Goal: Task Accomplishment & Management: Complete application form

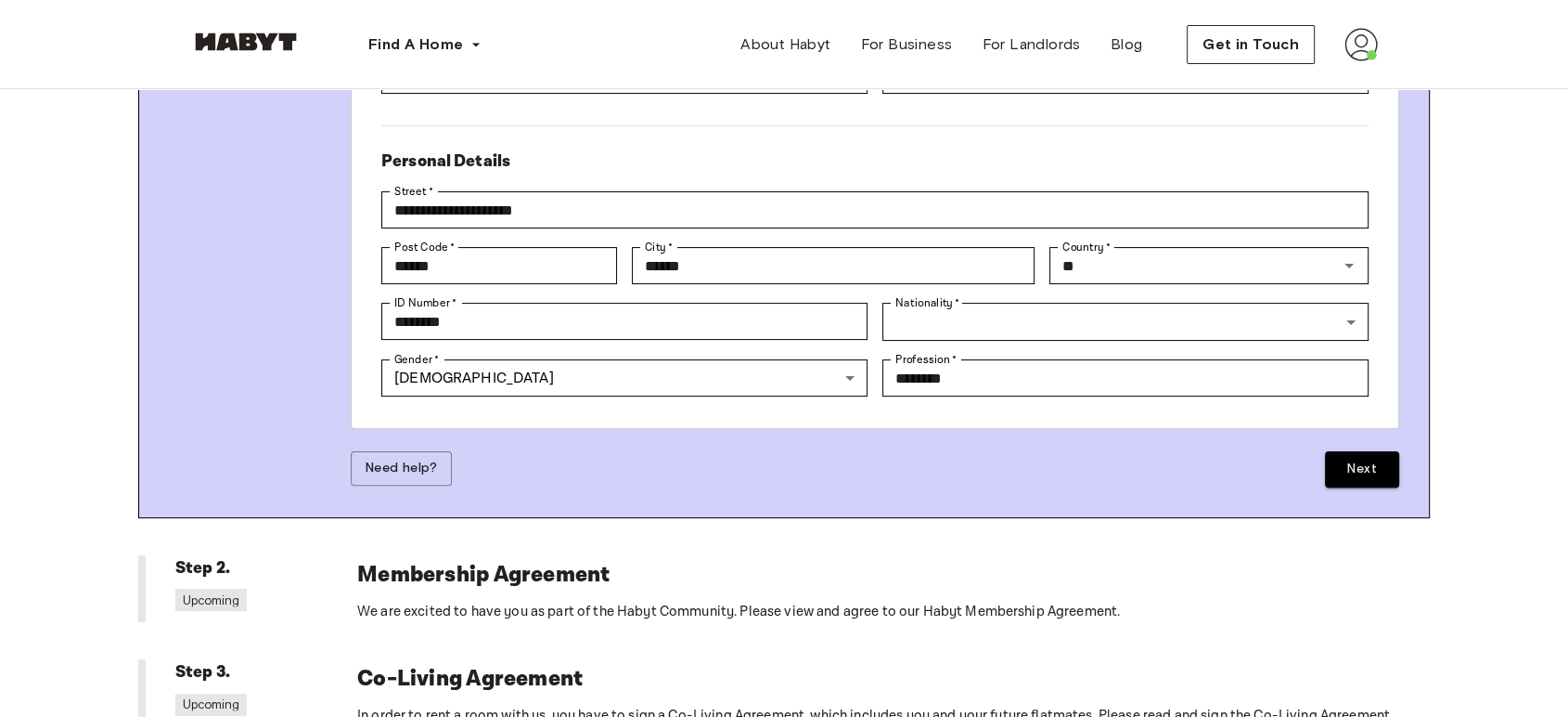
scroll to position [412, 0]
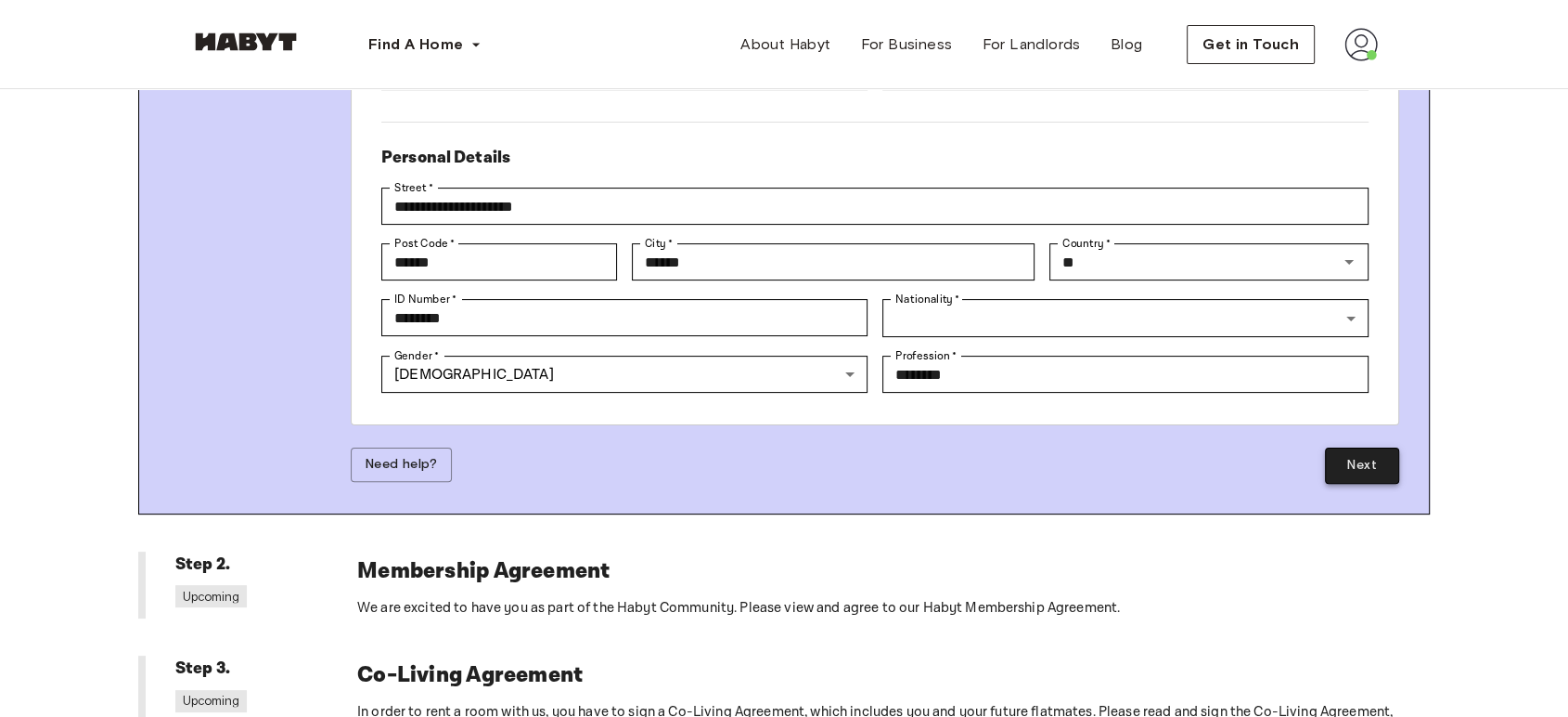
click at [1341, 448] on button "Next" at bounding box center [1362, 466] width 74 height 36
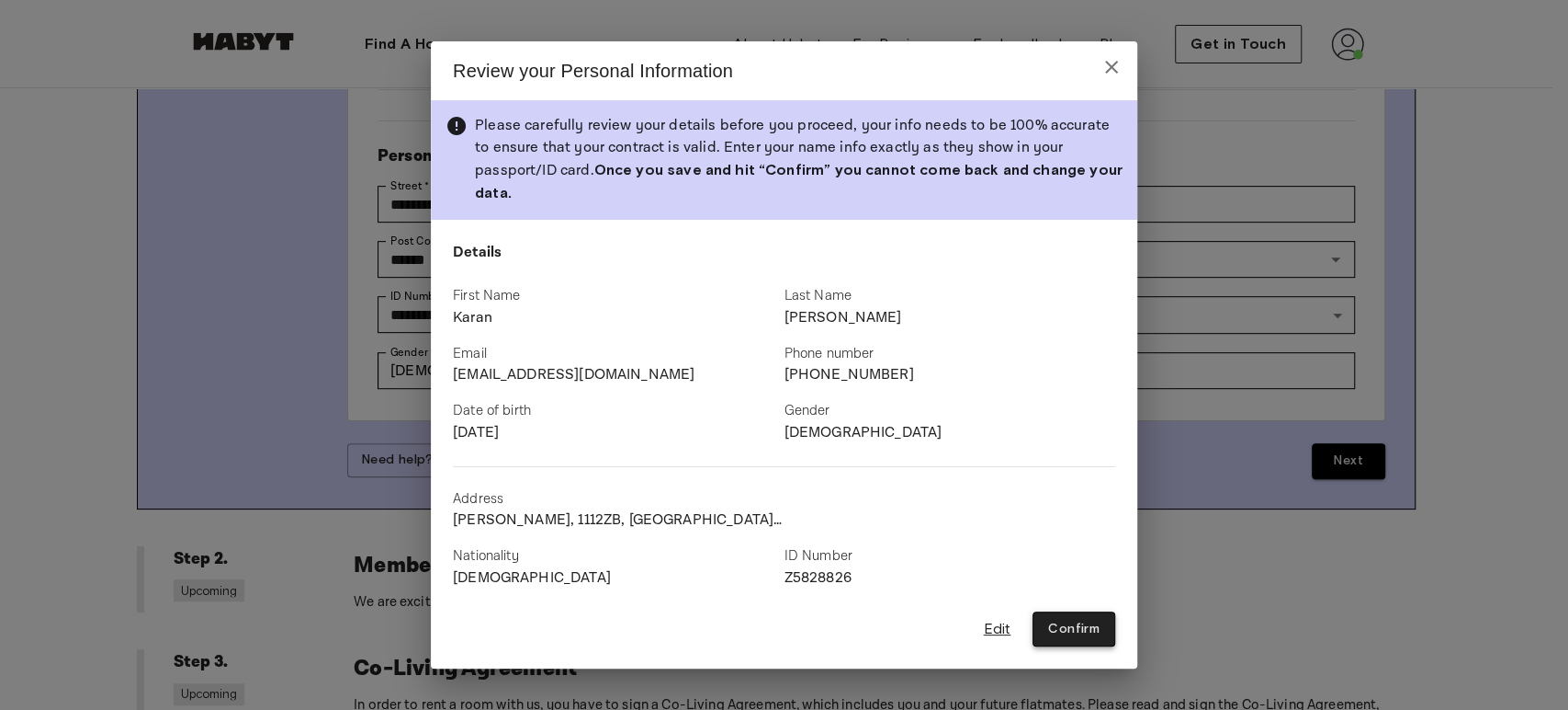
click at [1061, 611] on button "Confirm" at bounding box center [1073, 629] width 83 height 36
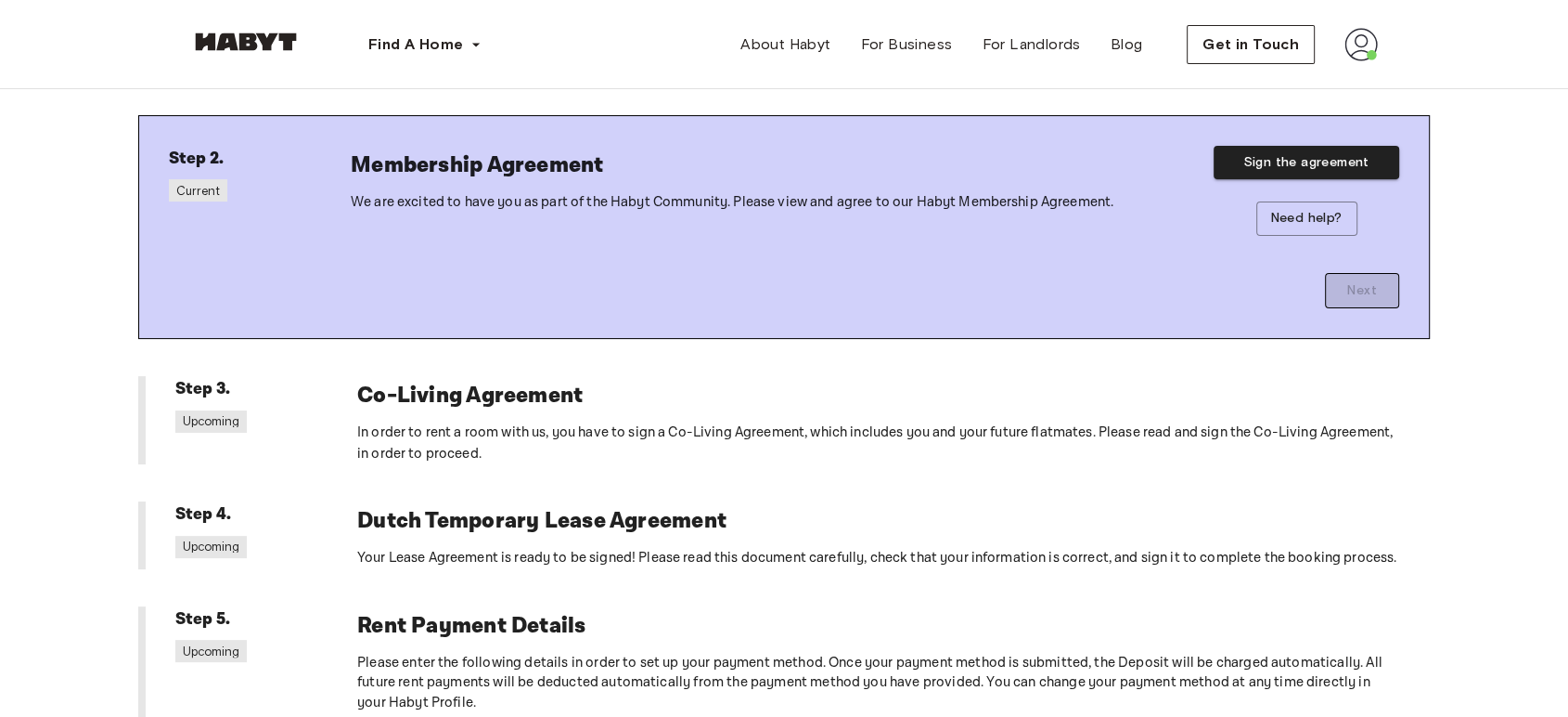
scroll to position [206, 0]
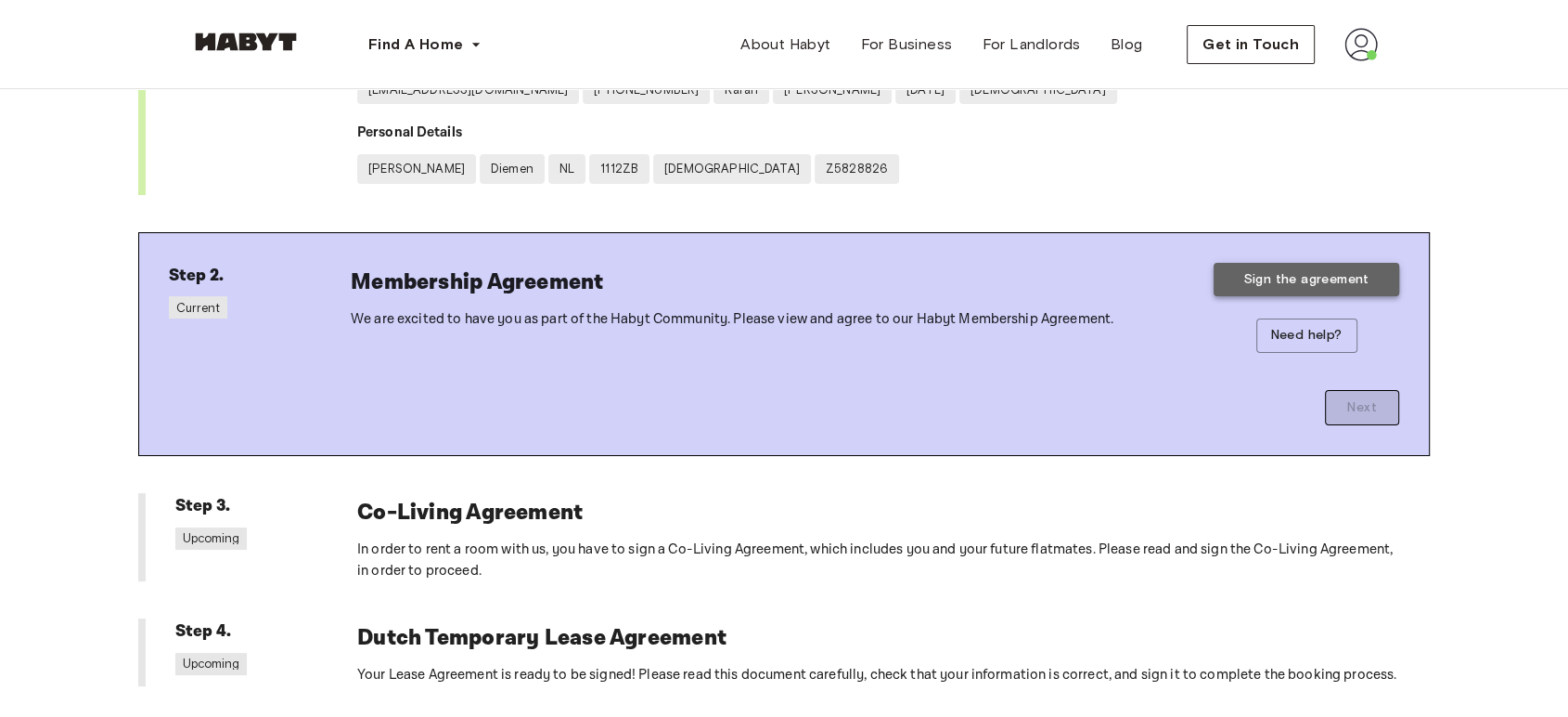
click at [1261, 278] on button "Sign the agreement" at bounding box center [1307, 280] width 186 height 35
click at [1360, 408] on div "Next" at bounding box center [875, 389] width 1049 height 73
click at [512, 536] on div "Co-Living Agreement In order to rent a room with us, you have to sign a Co-Livi…" at bounding box center [879, 537] width 1043 height 88
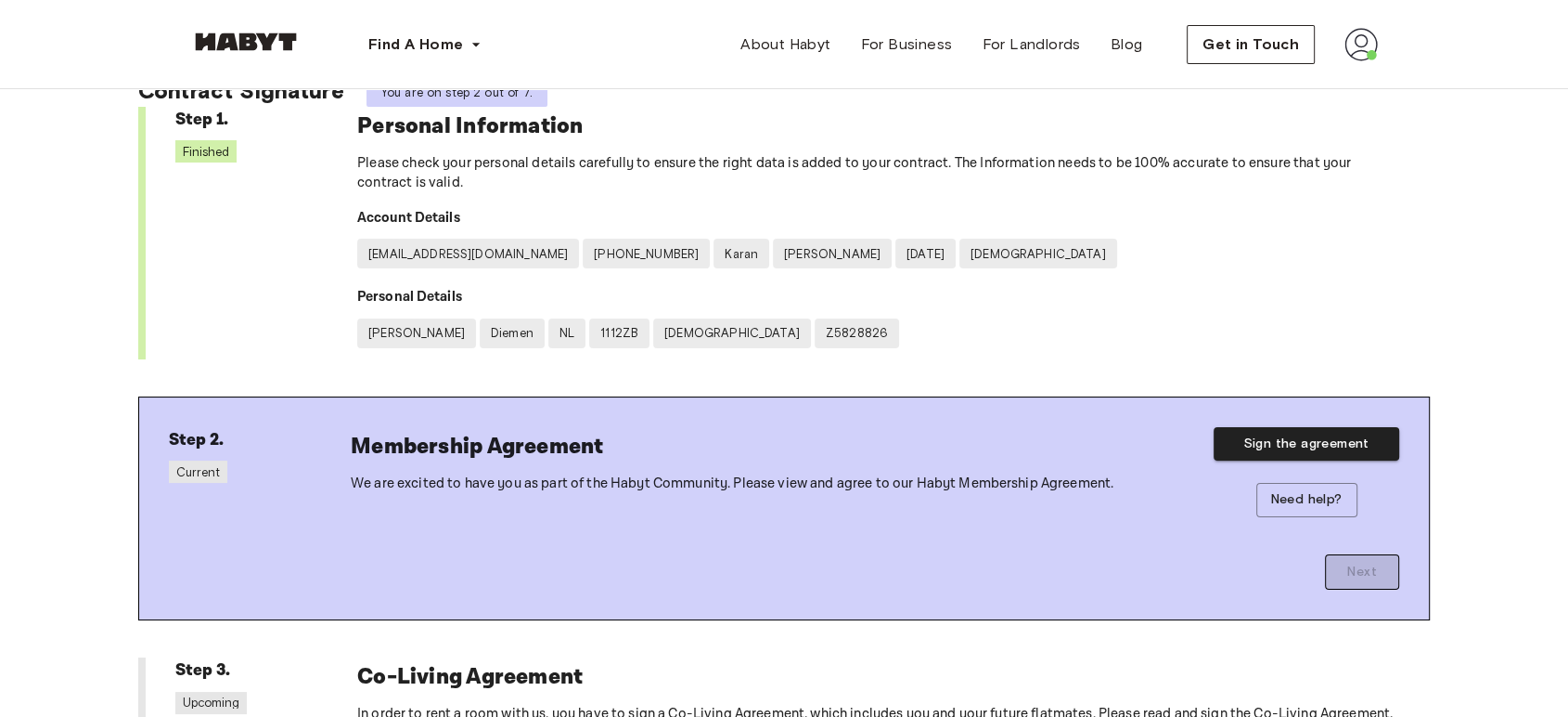
scroll to position [0, 0]
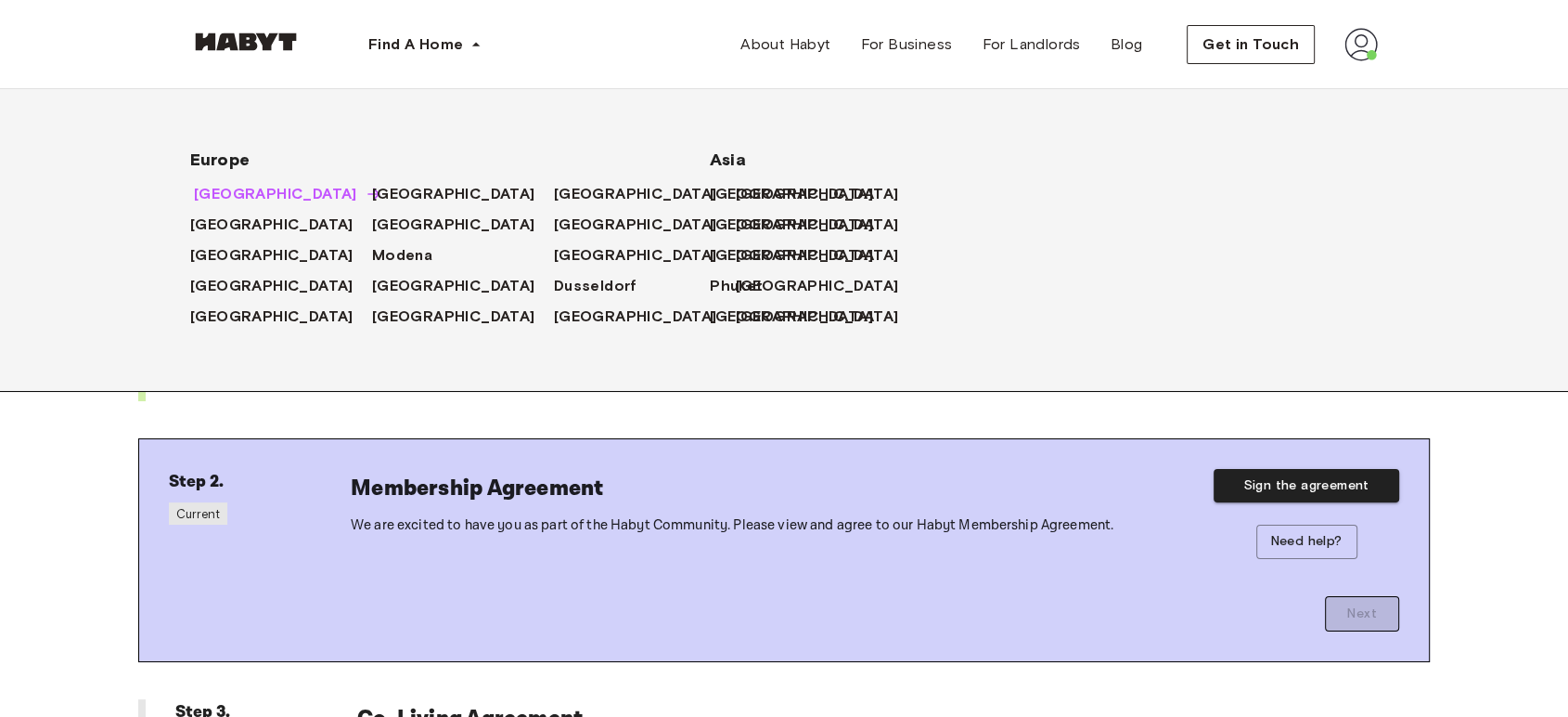
click at [220, 197] on span "[GEOGRAPHIC_DATA]" at bounding box center [275, 194] width 163 height 22
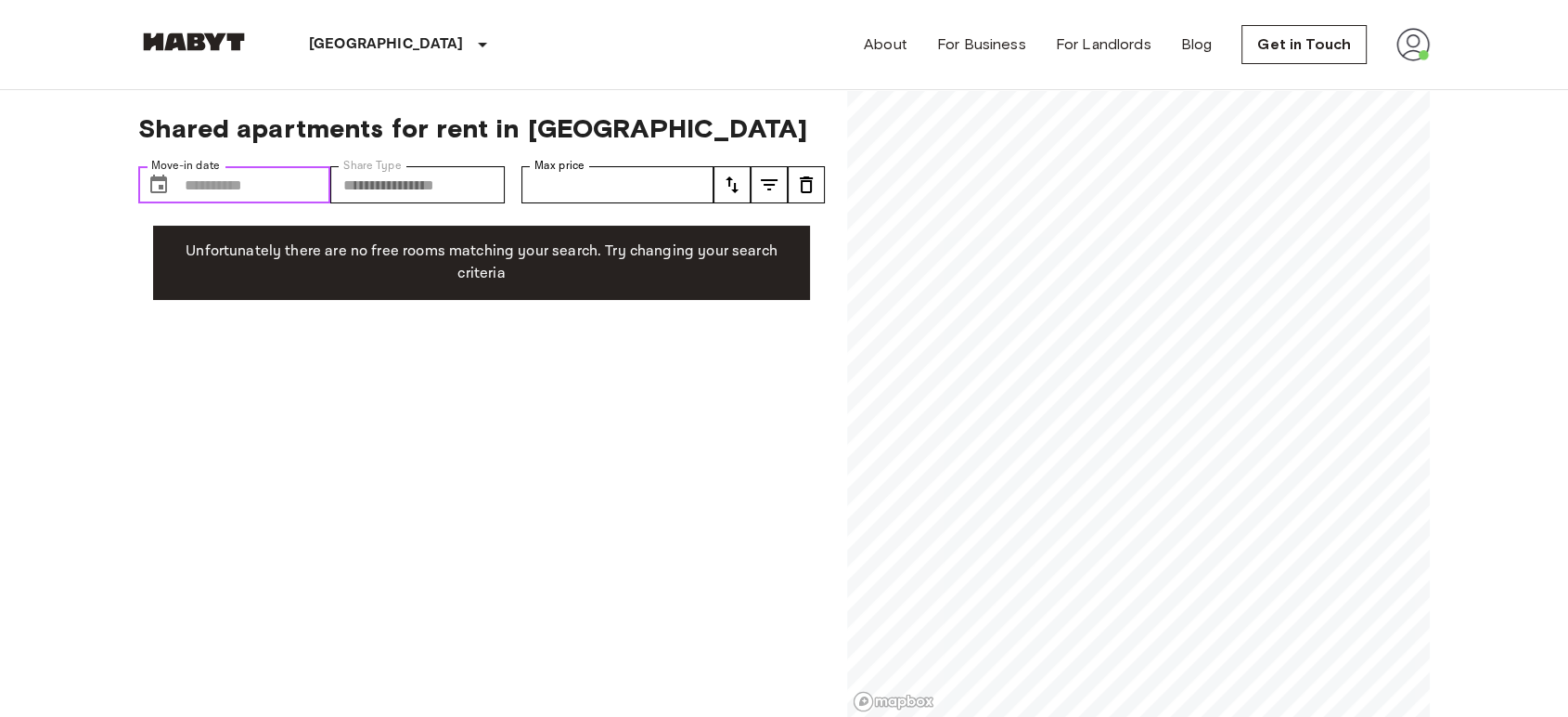
click at [257, 182] on input "Move-in date" at bounding box center [258, 184] width 146 height 37
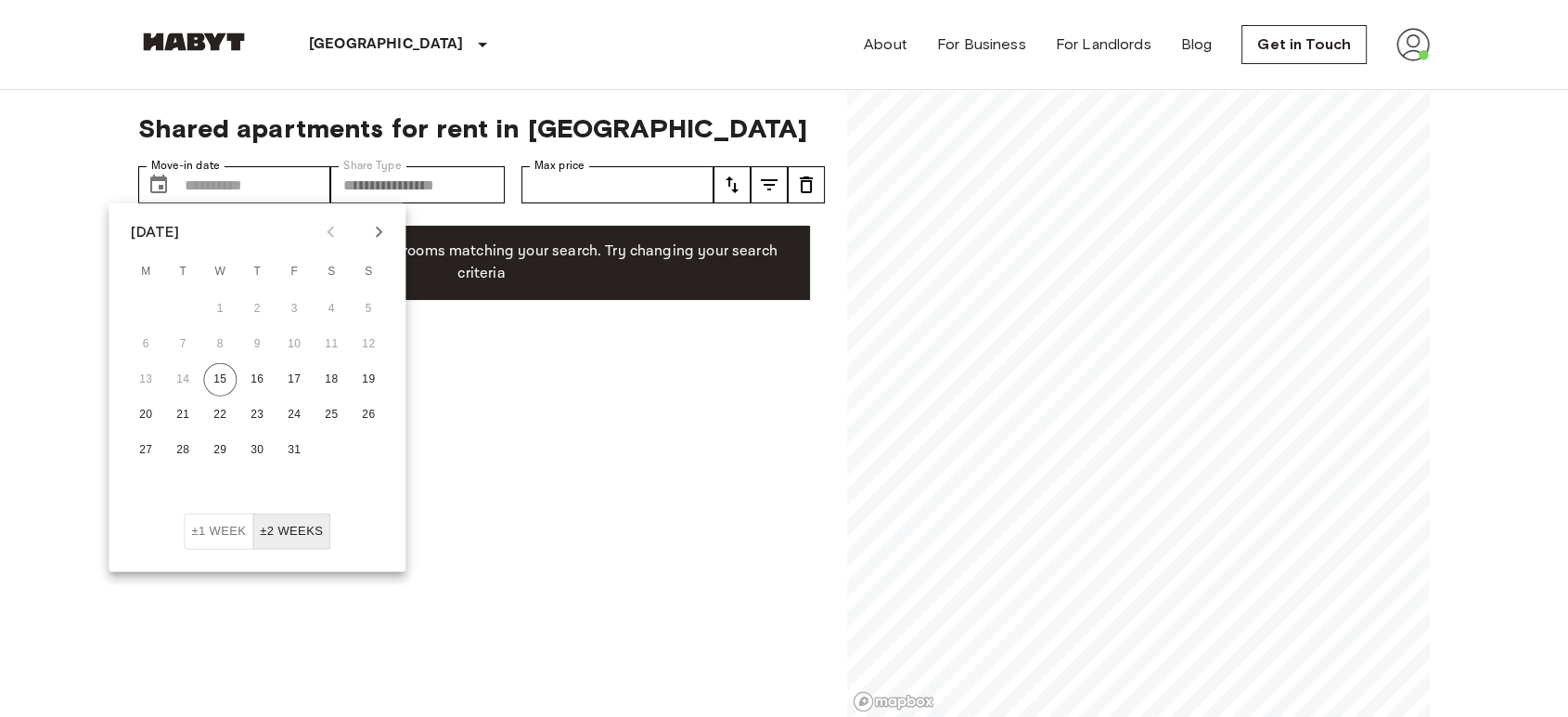
click at [391, 232] on button "Next month" at bounding box center [379, 232] width 32 height 32
click at [146, 312] on button "1" at bounding box center [146, 309] width 34 height 34
type input "**********"
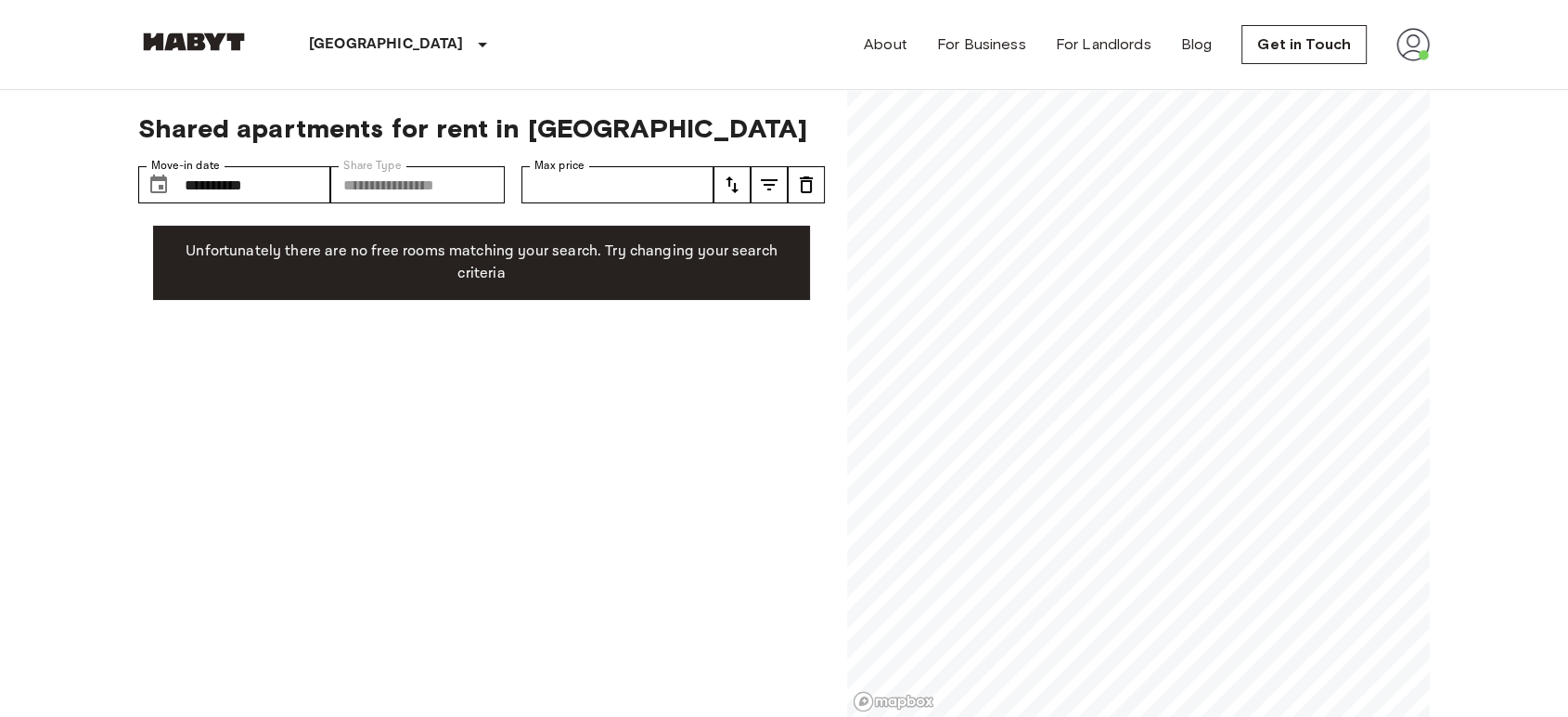
click at [709, 241] on p "Unfortunately there are no free rooms matching your search. Try changing your s…" at bounding box center [481, 263] width 628 height 44
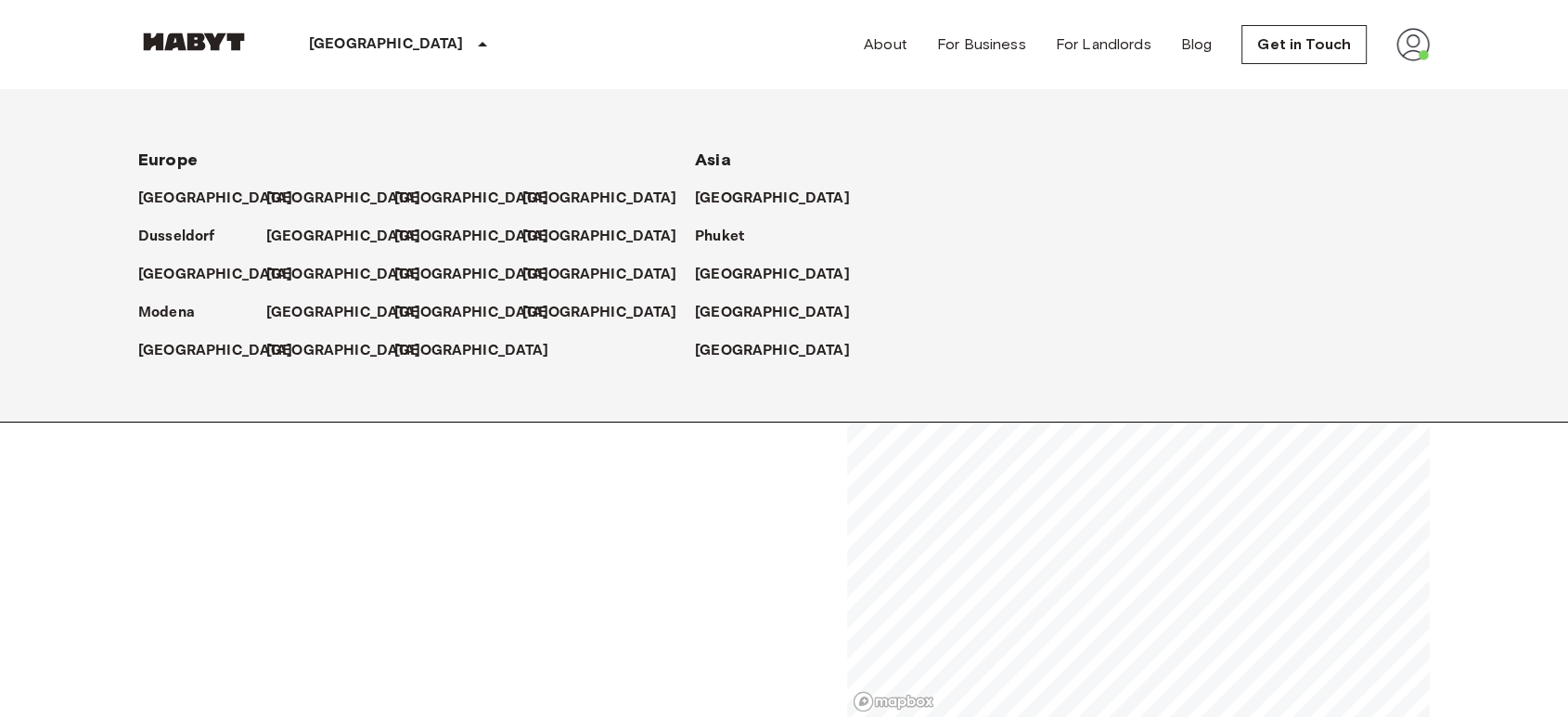
click at [294, 334] on div "[GEOGRAPHIC_DATA]" at bounding box center [331, 343] width 128 height 38
click at [294, 349] on p "[GEOGRAPHIC_DATA]" at bounding box center [348, 350] width 155 height 22
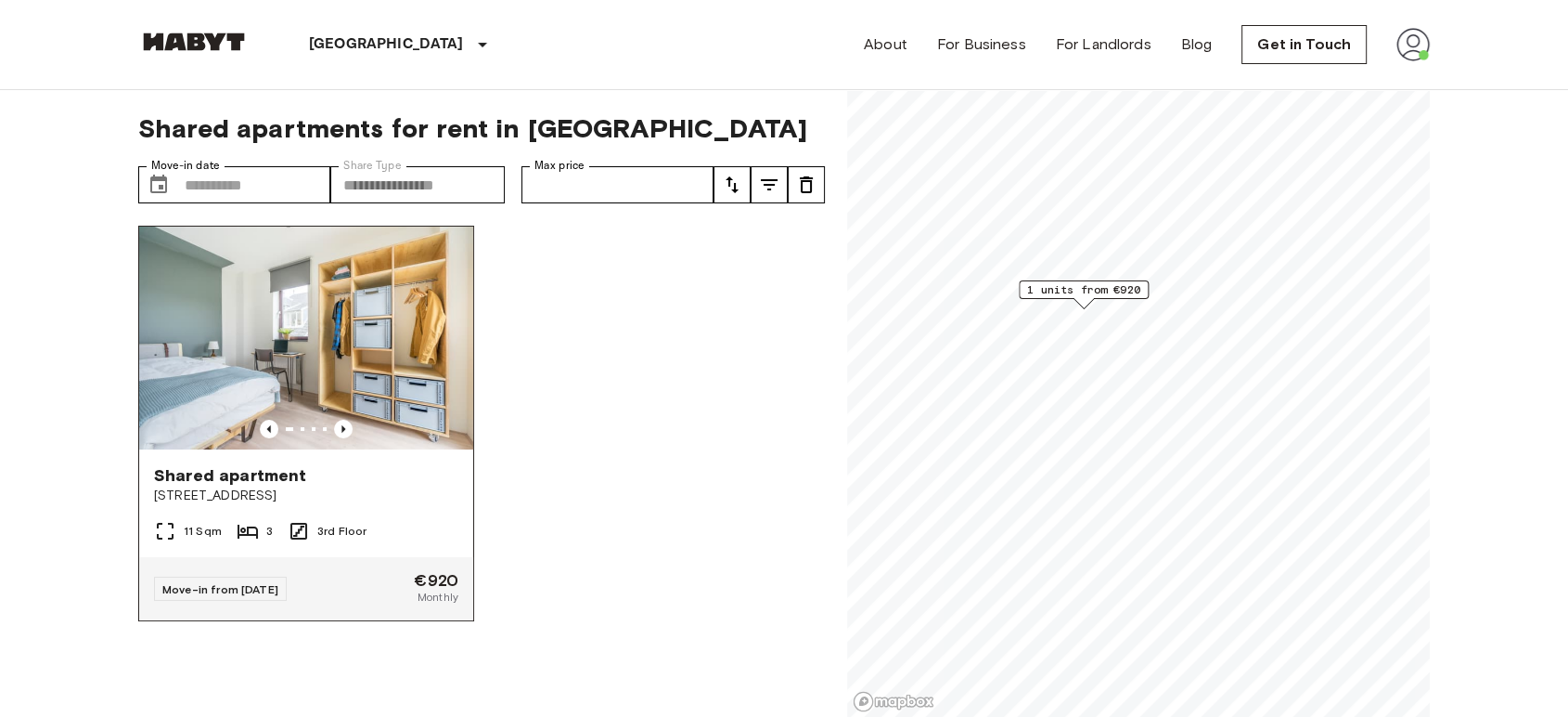
click at [338, 406] on img at bounding box center [306, 337] width 334 height 222
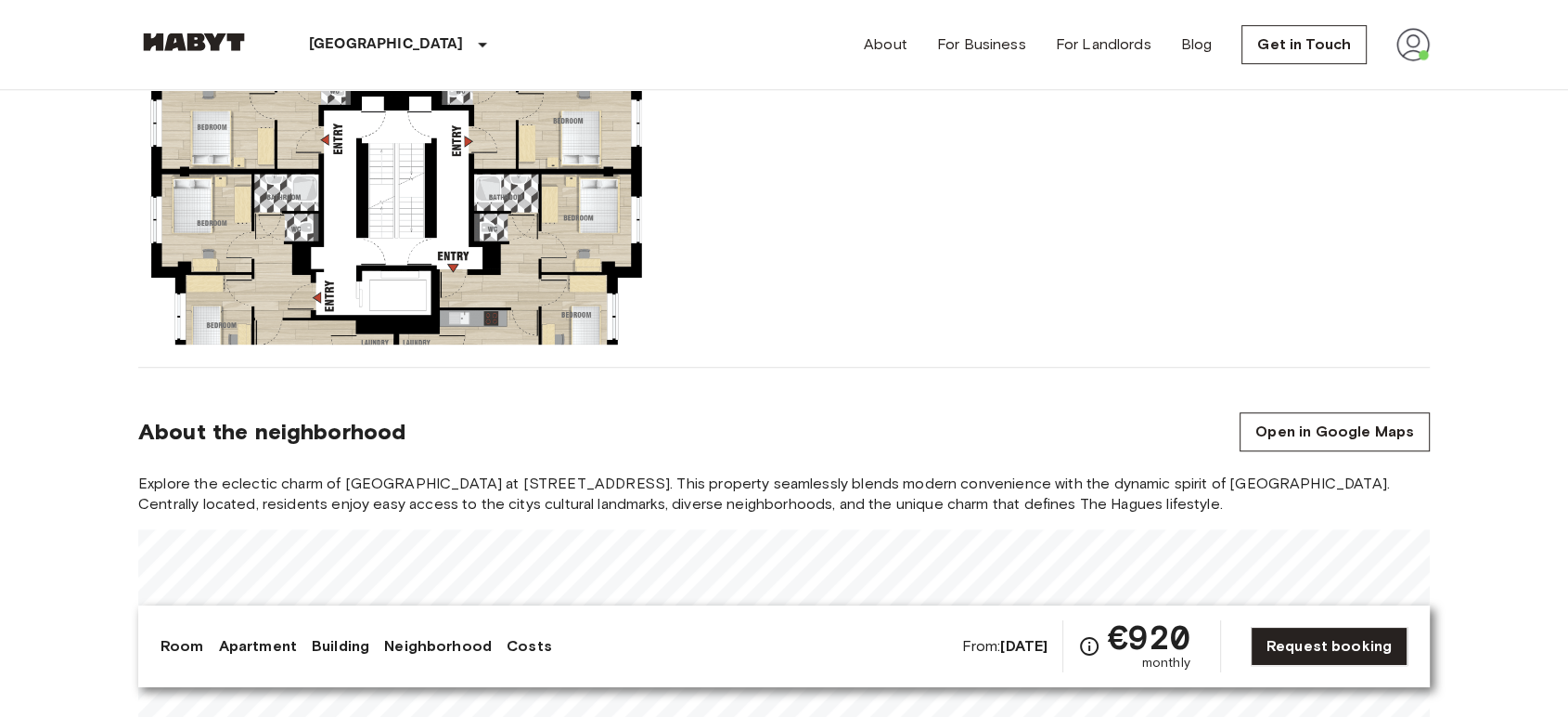
scroll to position [1073, 0]
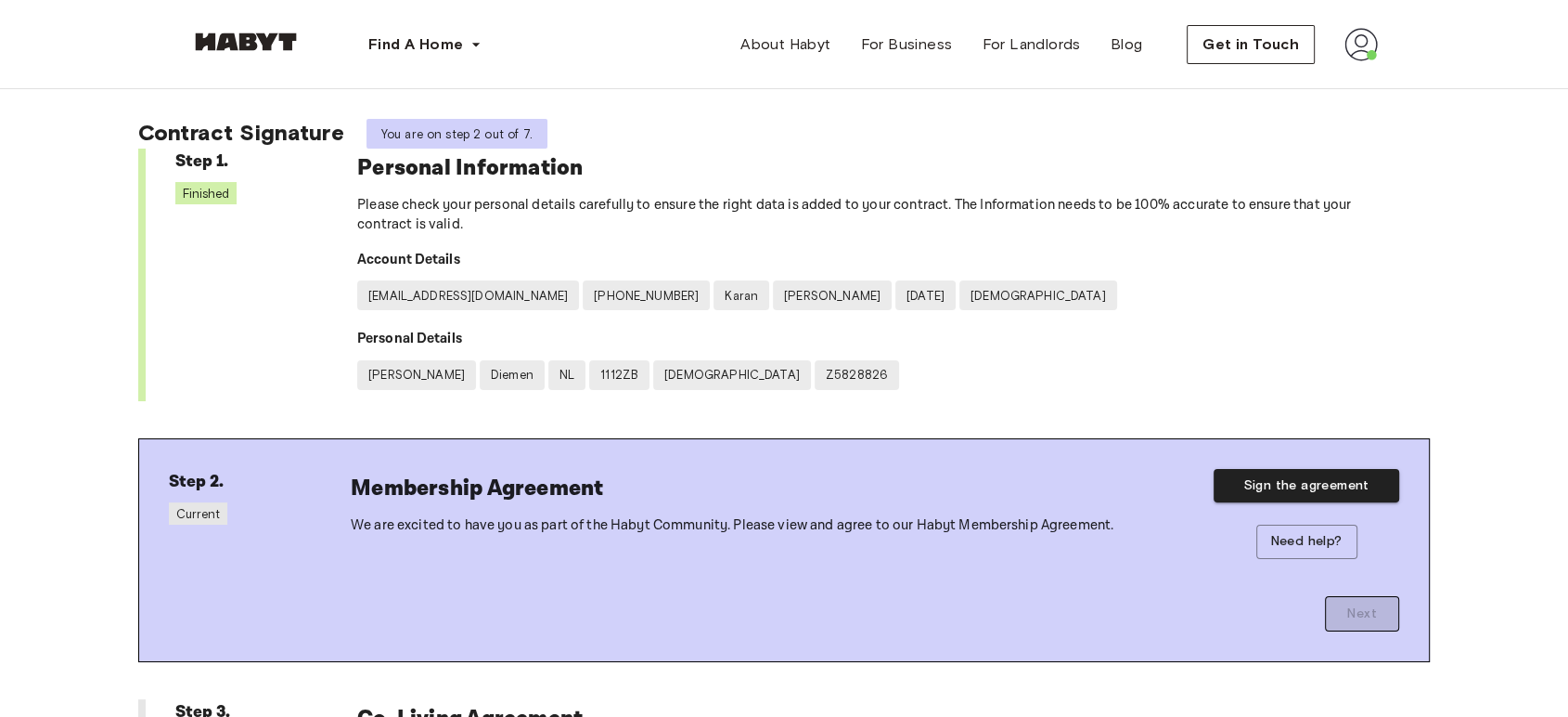
click at [1356, 33] on img at bounding box center [1361, 44] width 34 height 34
click at [1331, 76] on div "Profile Log out" at bounding box center [1323, 105] width 111 height 89
click at [1378, 46] on div "Find A Home Europe Amsterdam Berlin Frankfurt Hamburg Lisbon Madrid Milan Moden…" at bounding box center [784, 44] width 1336 height 89
click at [1349, 56] on img at bounding box center [1361, 44] width 34 height 34
click at [1303, 85] on span "Profile" at bounding box center [1304, 86] width 46 height 22
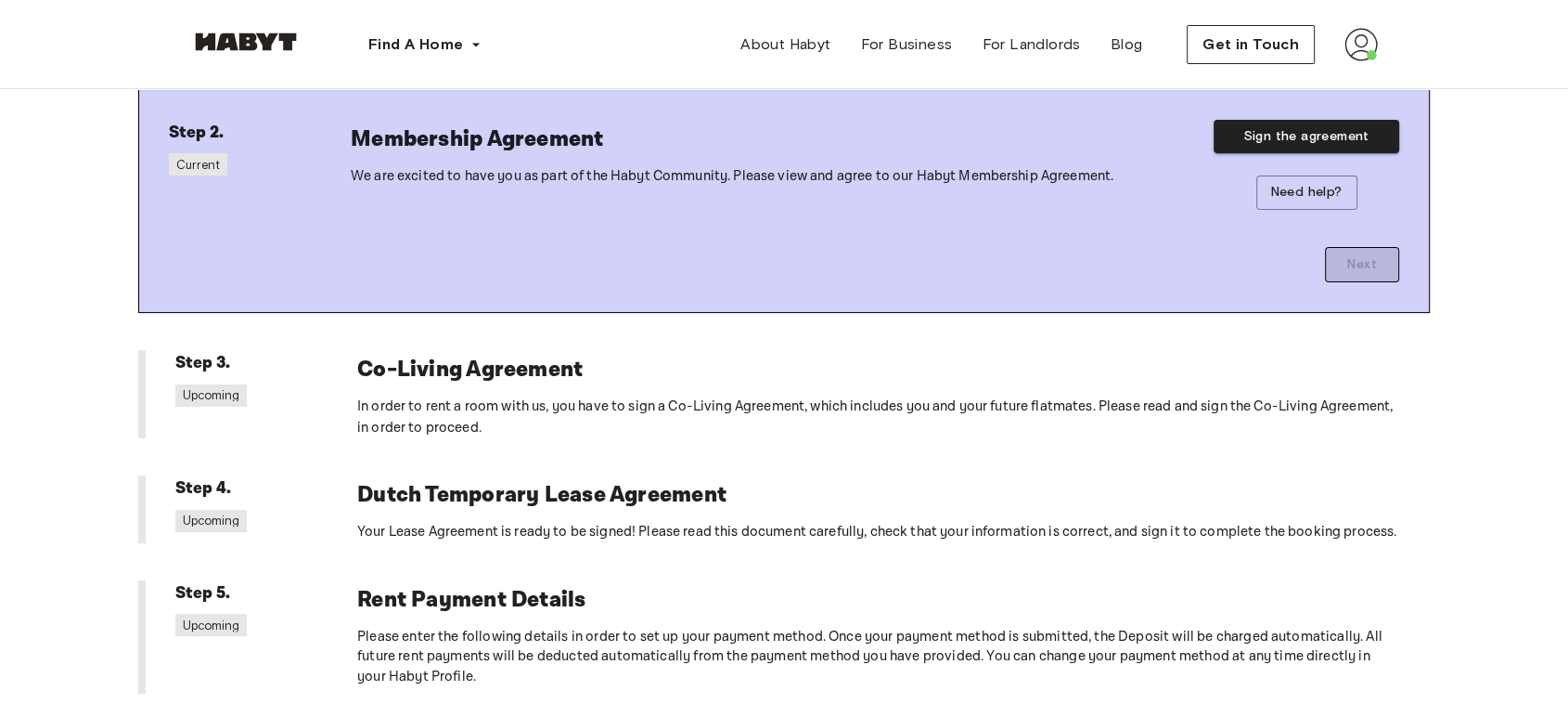
scroll to position [357, 0]
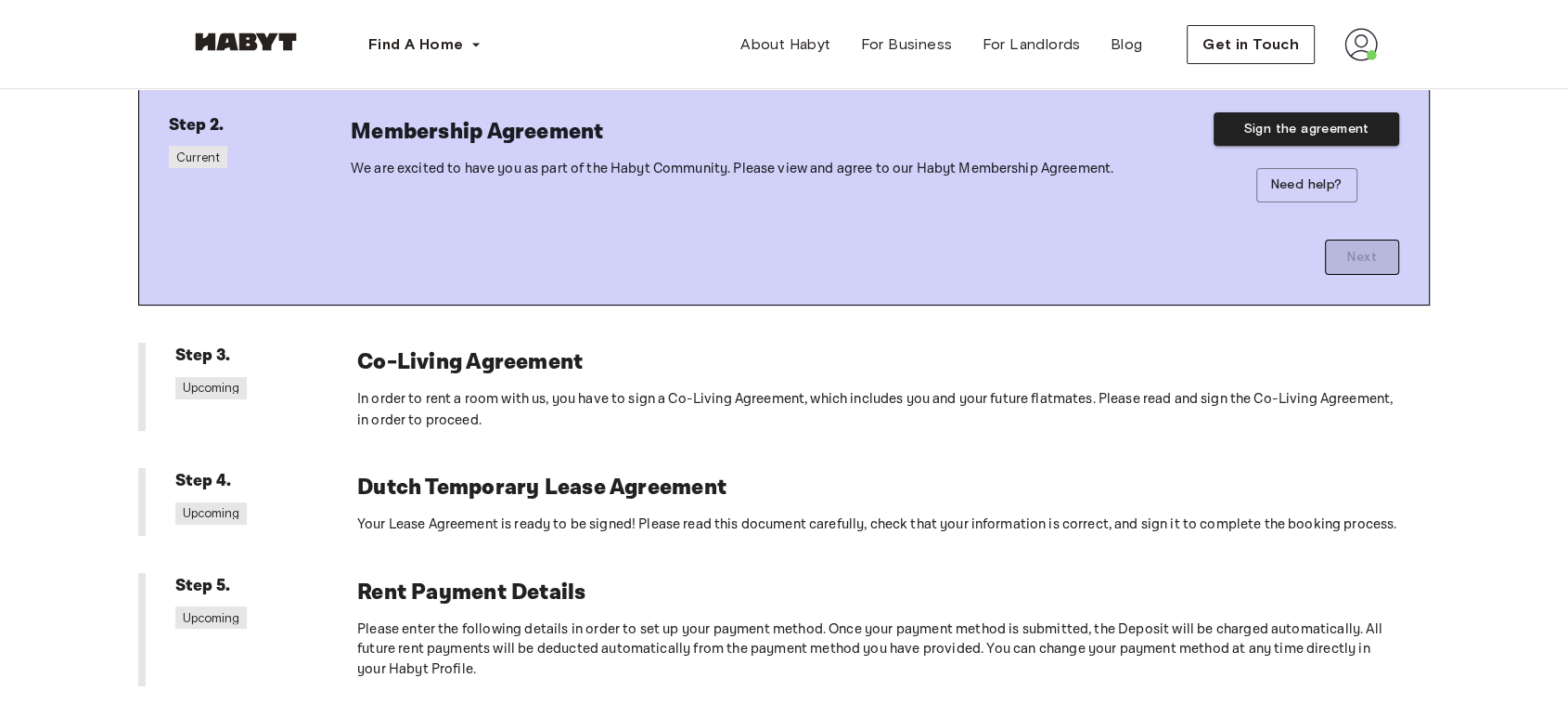
click at [596, 355] on h6 "Co-Living Agreement" at bounding box center [879, 361] width 1043 height 39
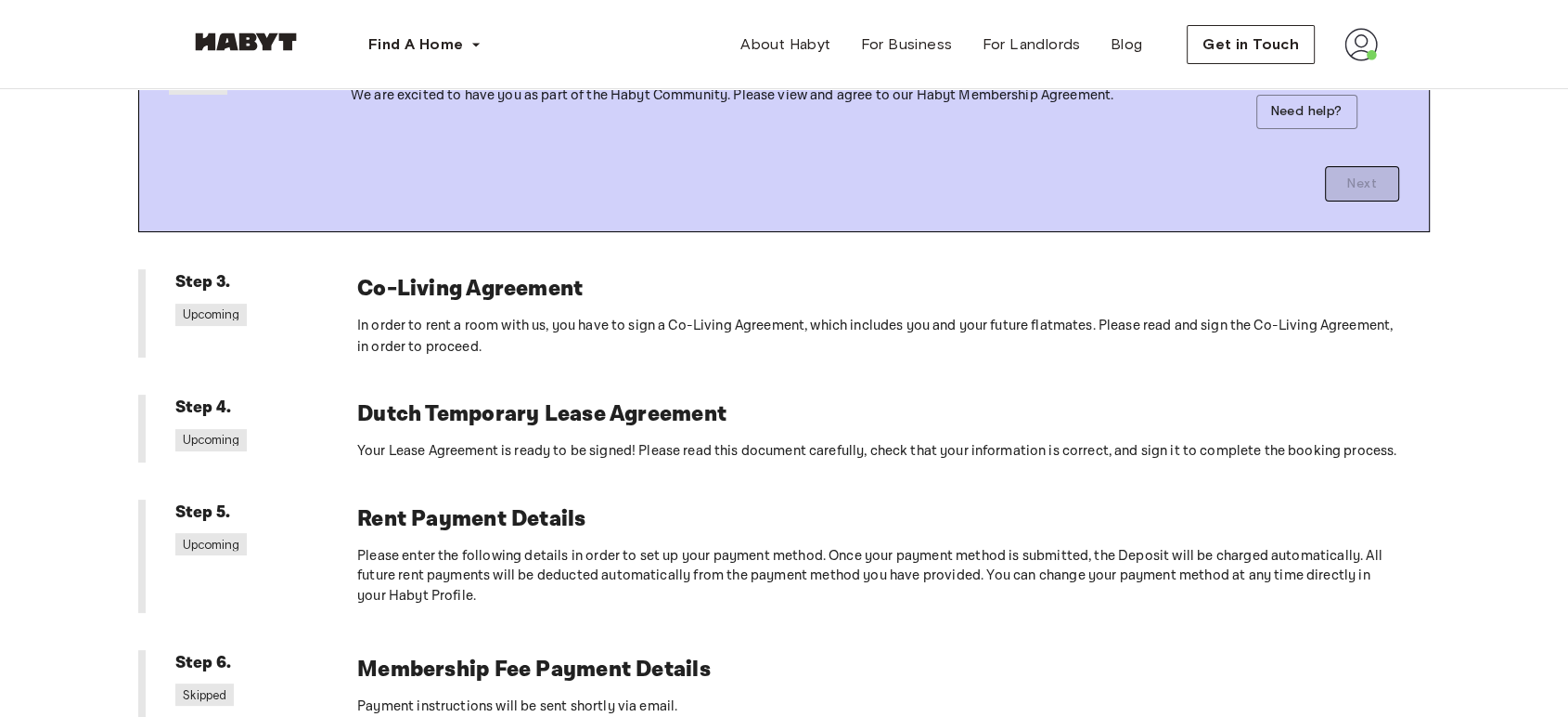
scroll to position [312, 0]
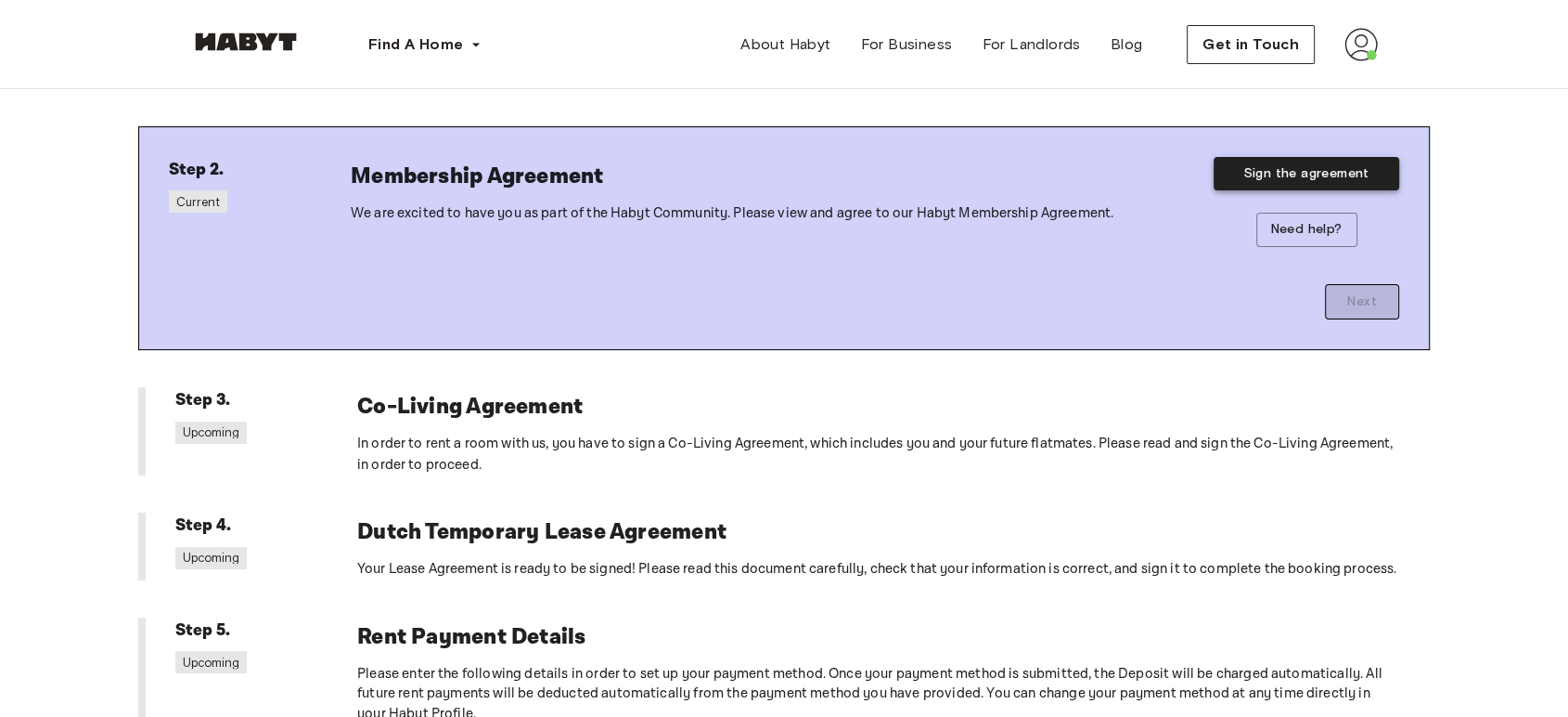
click at [1303, 168] on button "Sign the agreement" at bounding box center [1307, 174] width 186 height 35
click at [1365, 307] on div "Next" at bounding box center [875, 284] width 1049 height 73
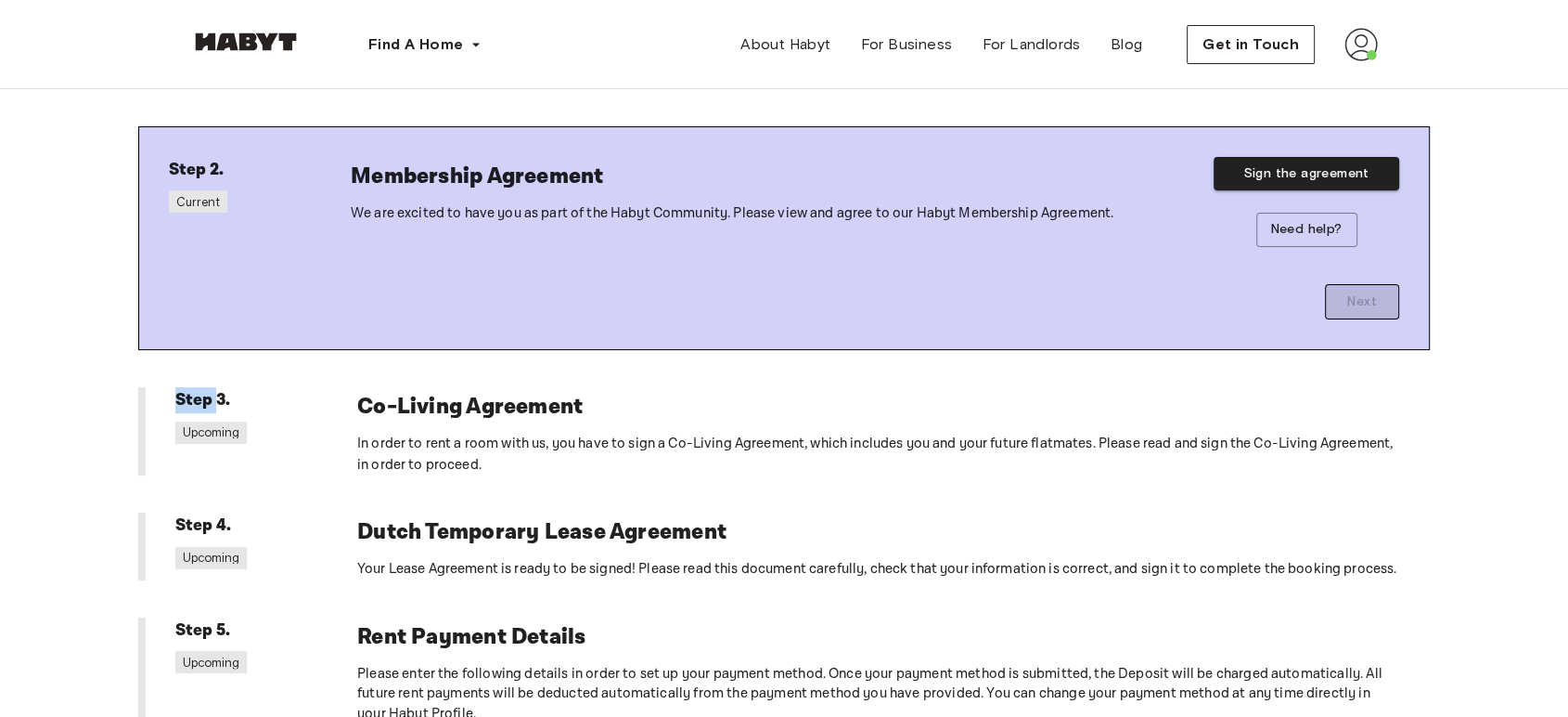
click at [1365, 307] on div "Next" at bounding box center [875, 284] width 1049 height 73
click at [1326, 423] on h6 "Co-Living Agreement" at bounding box center [879, 406] width 1043 height 39
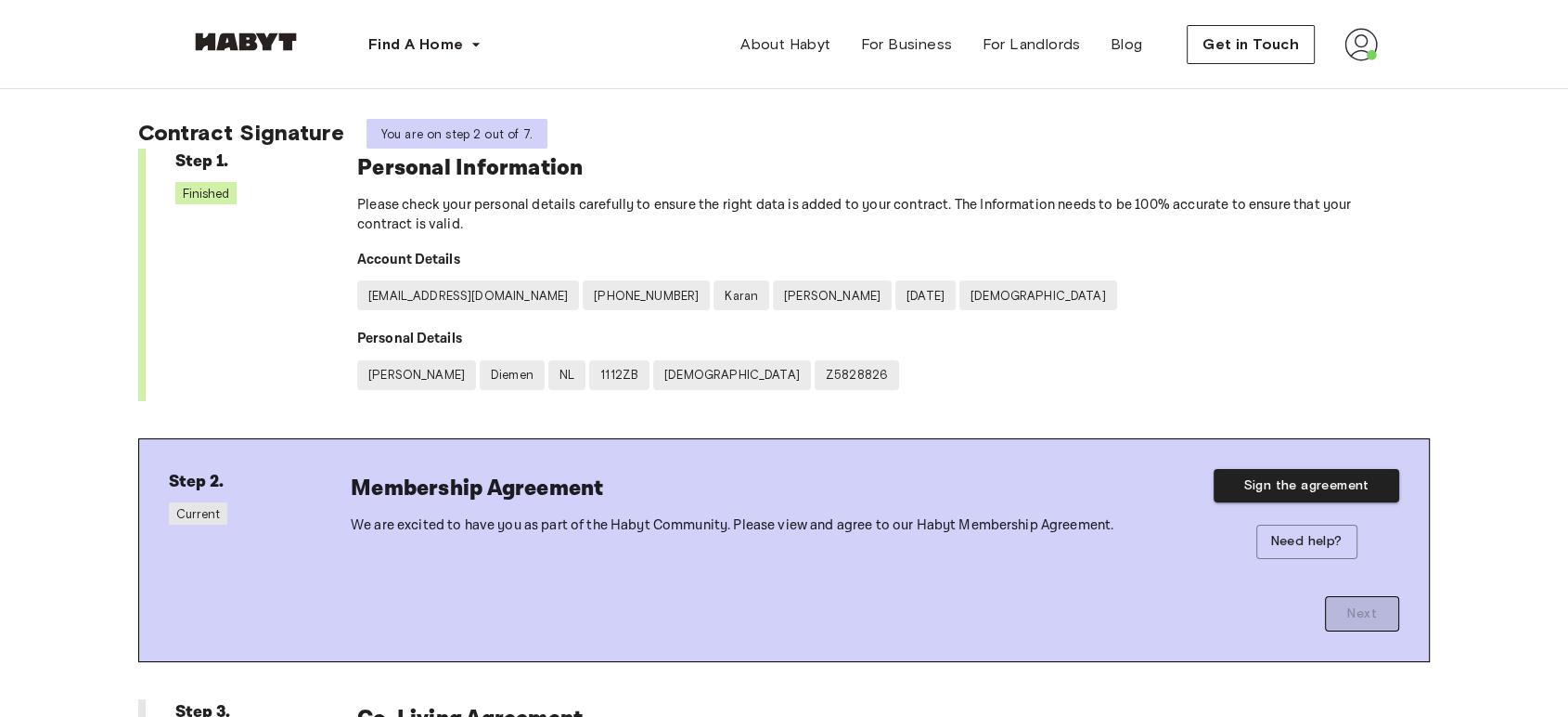
scroll to position [20, 0]
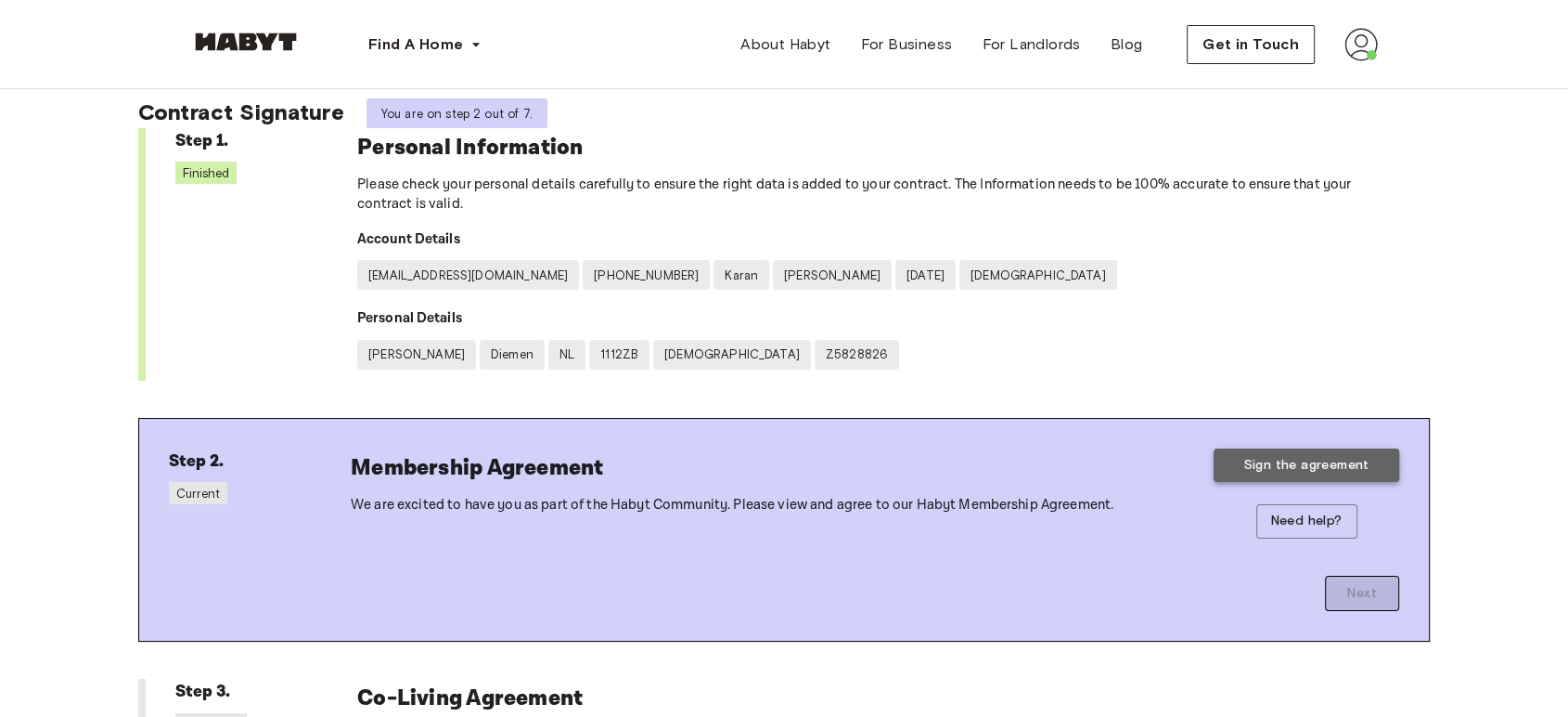
click at [1286, 472] on button "Sign the agreement" at bounding box center [1307, 466] width 186 height 35
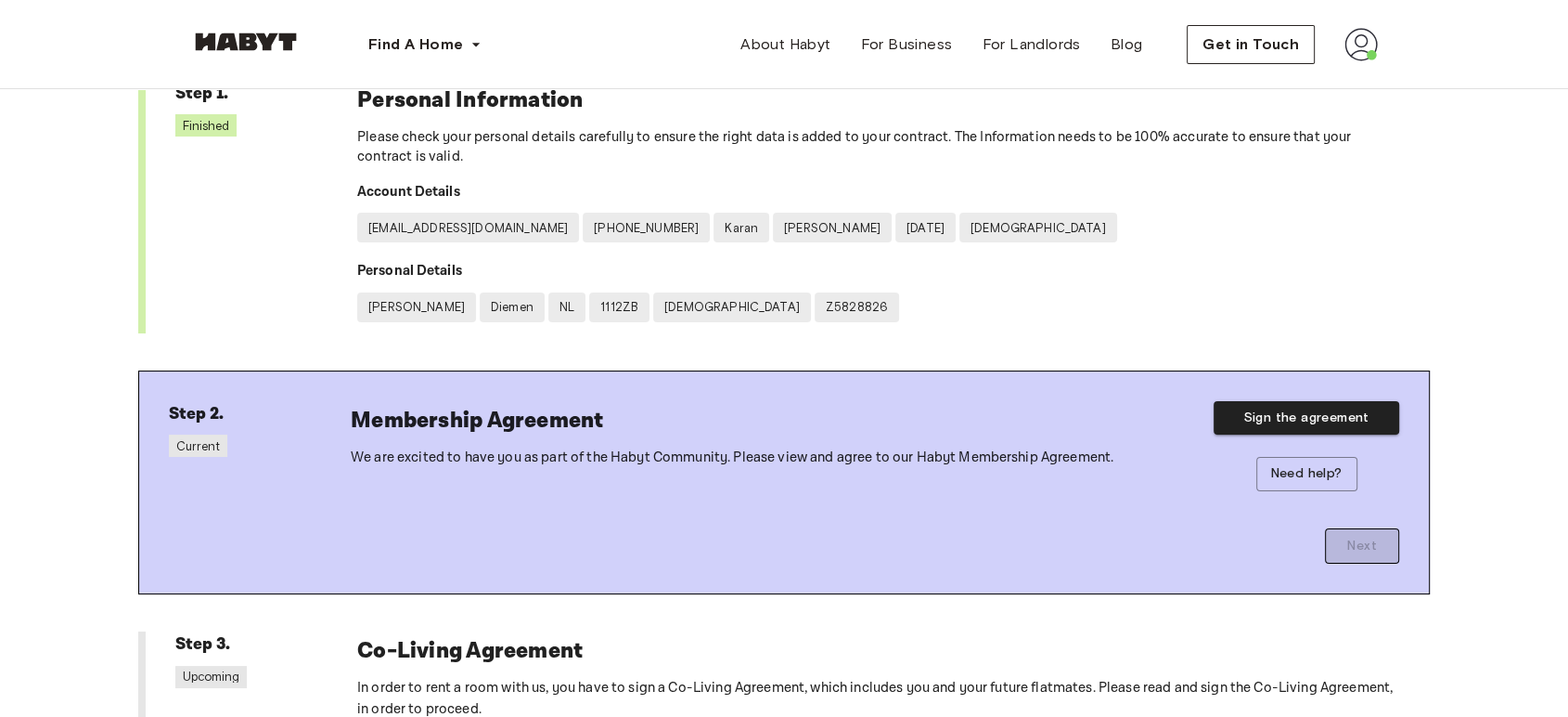
scroll to position [64, 0]
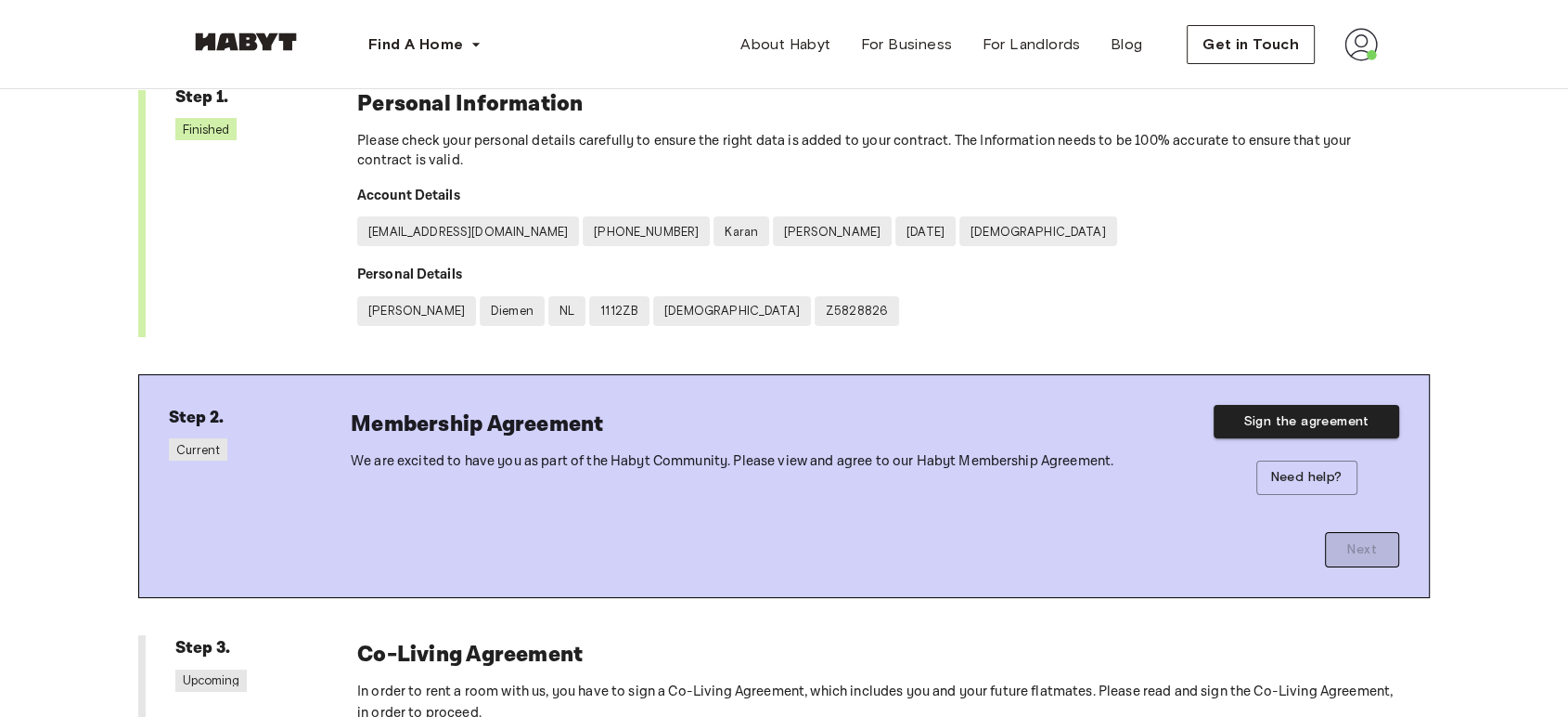
click at [1367, 46] on img at bounding box center [1361, 44] width 34 height 34
click at [1332, 114] on span "Log out" at bounding box center [1309, 124] width 56 height 22
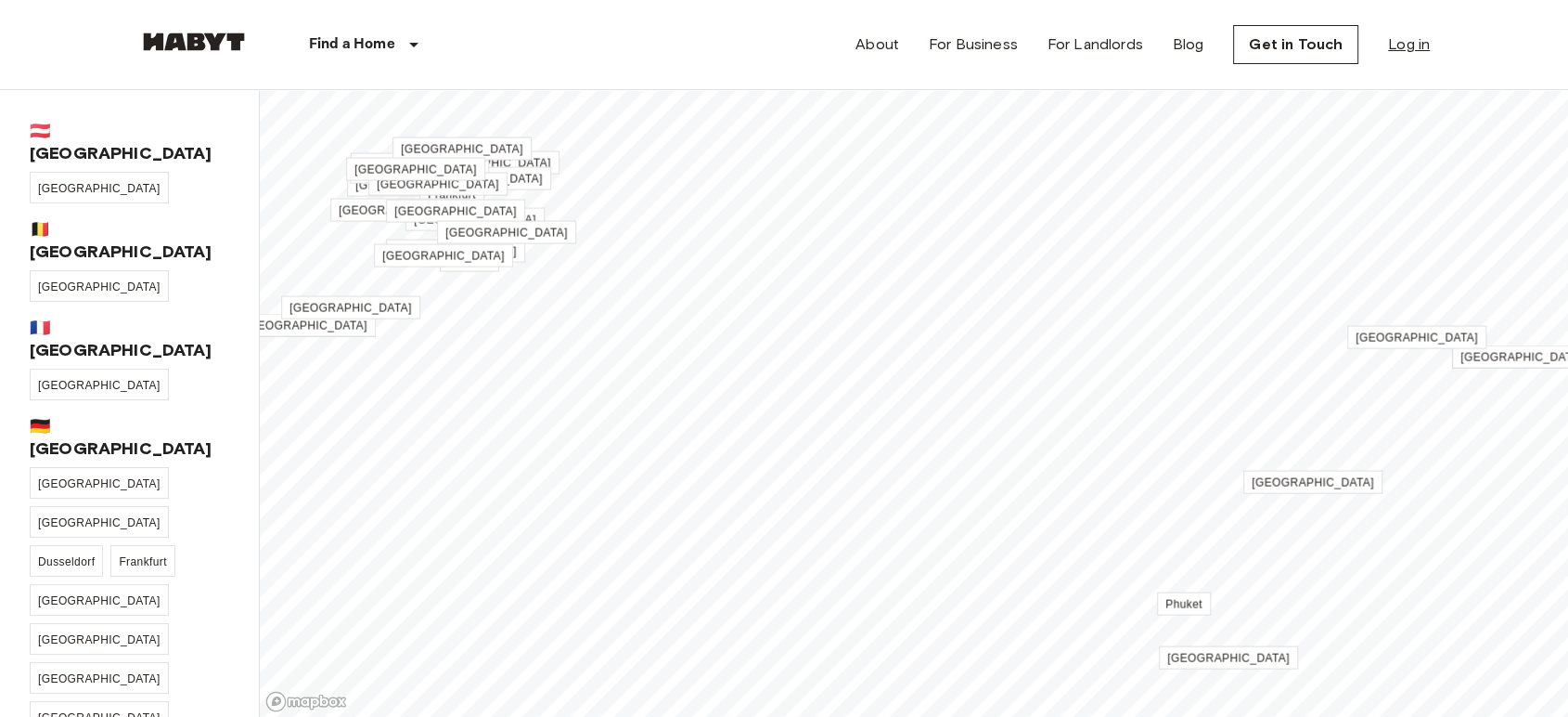
click at [1422, 41] on link "Log in" at bounding box center [1410, 44] width 42 height 22
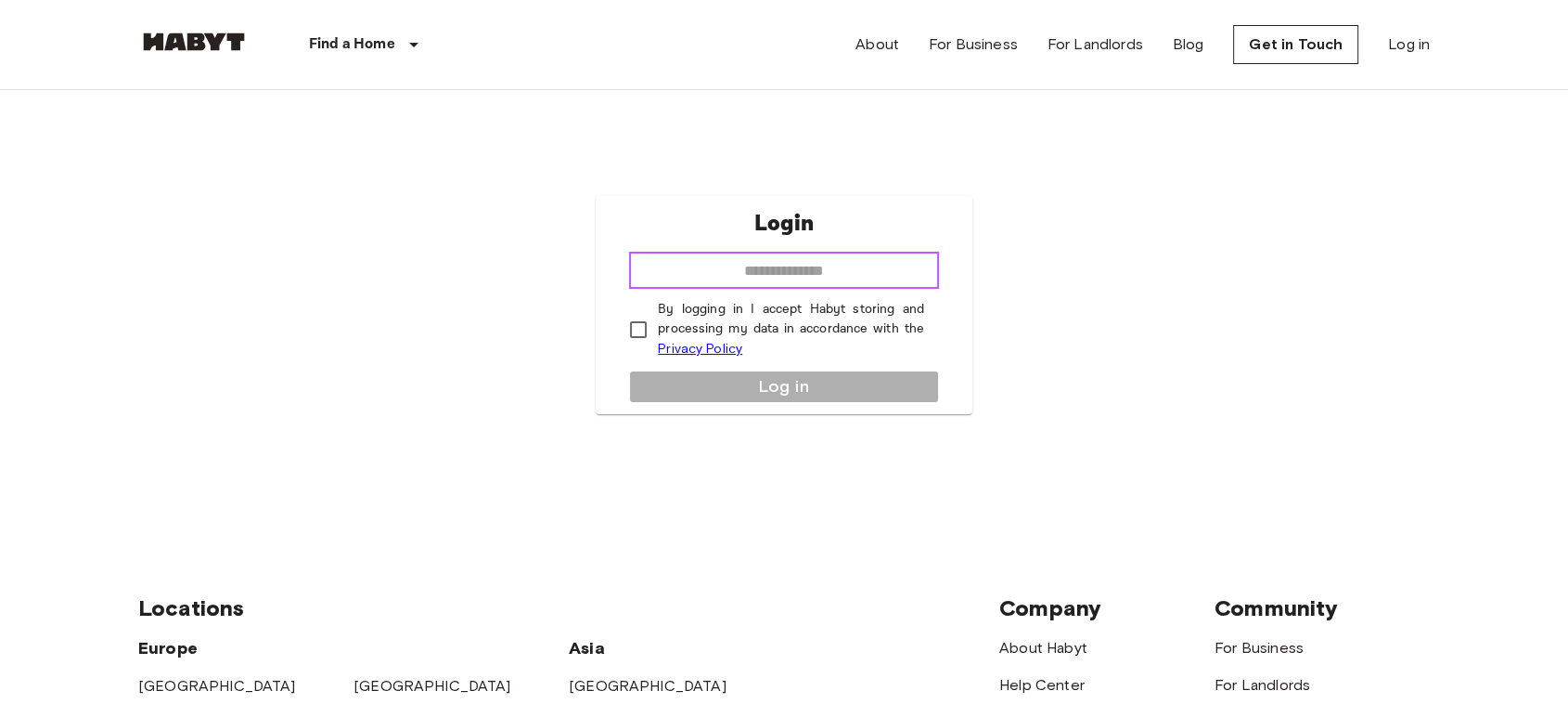
click at [826, 268] on input "email" at bounding box center [783, 269] width 310 height 37
type input "**********"
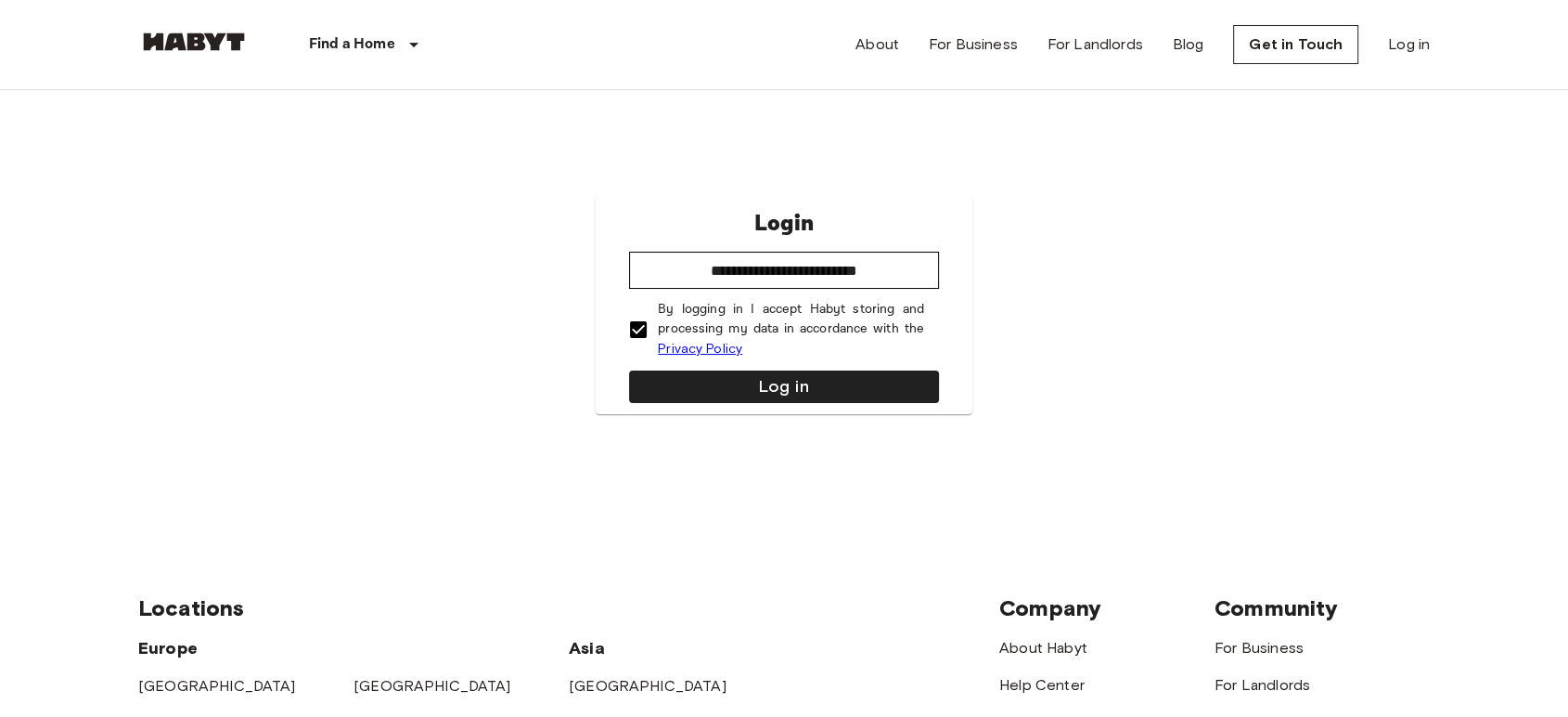
click at [747, 410] on div "**********" at bounding box center [784, 305] width 377 height 219
click at [743, 393] on button "Log in" at bounding box center [783, 386] width 310 height 33
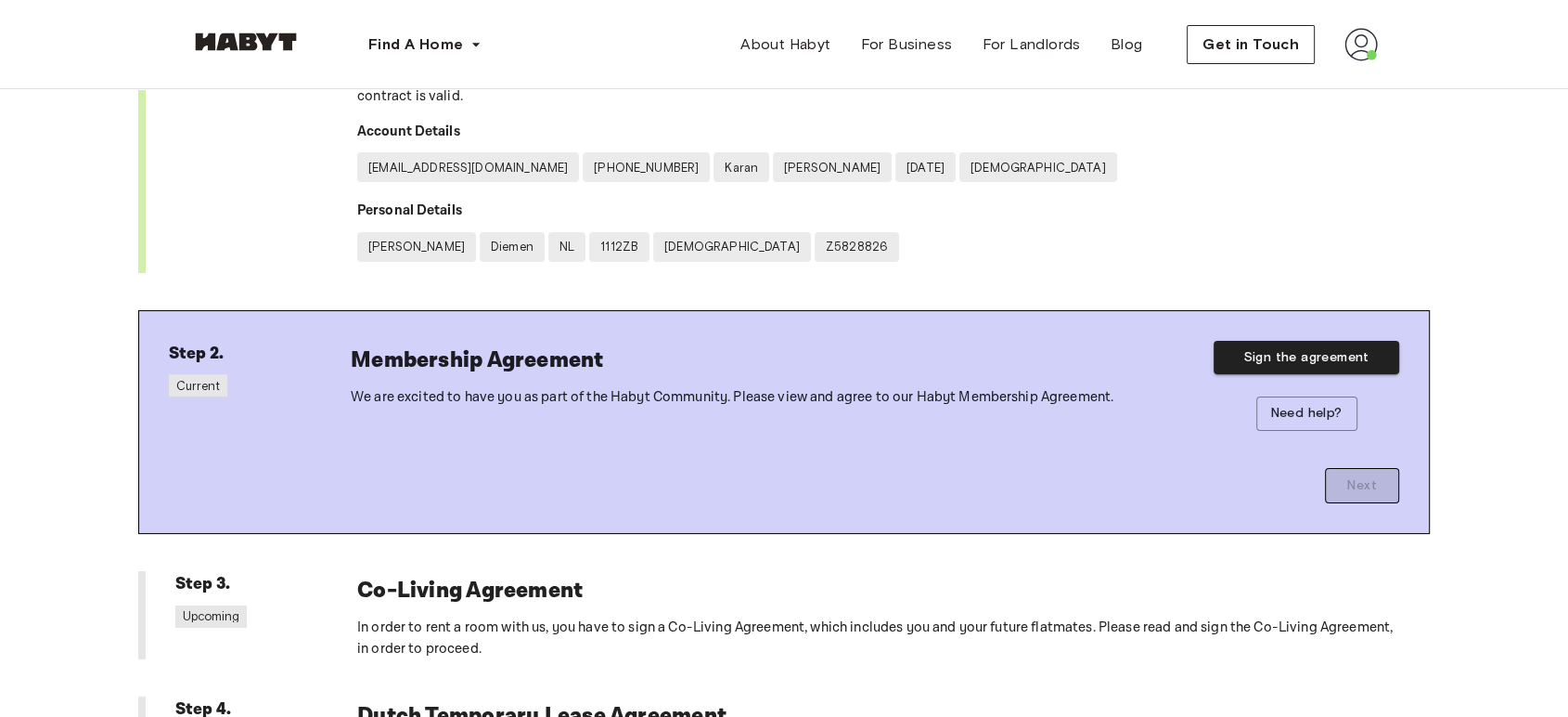
scroll to position [131, 0]
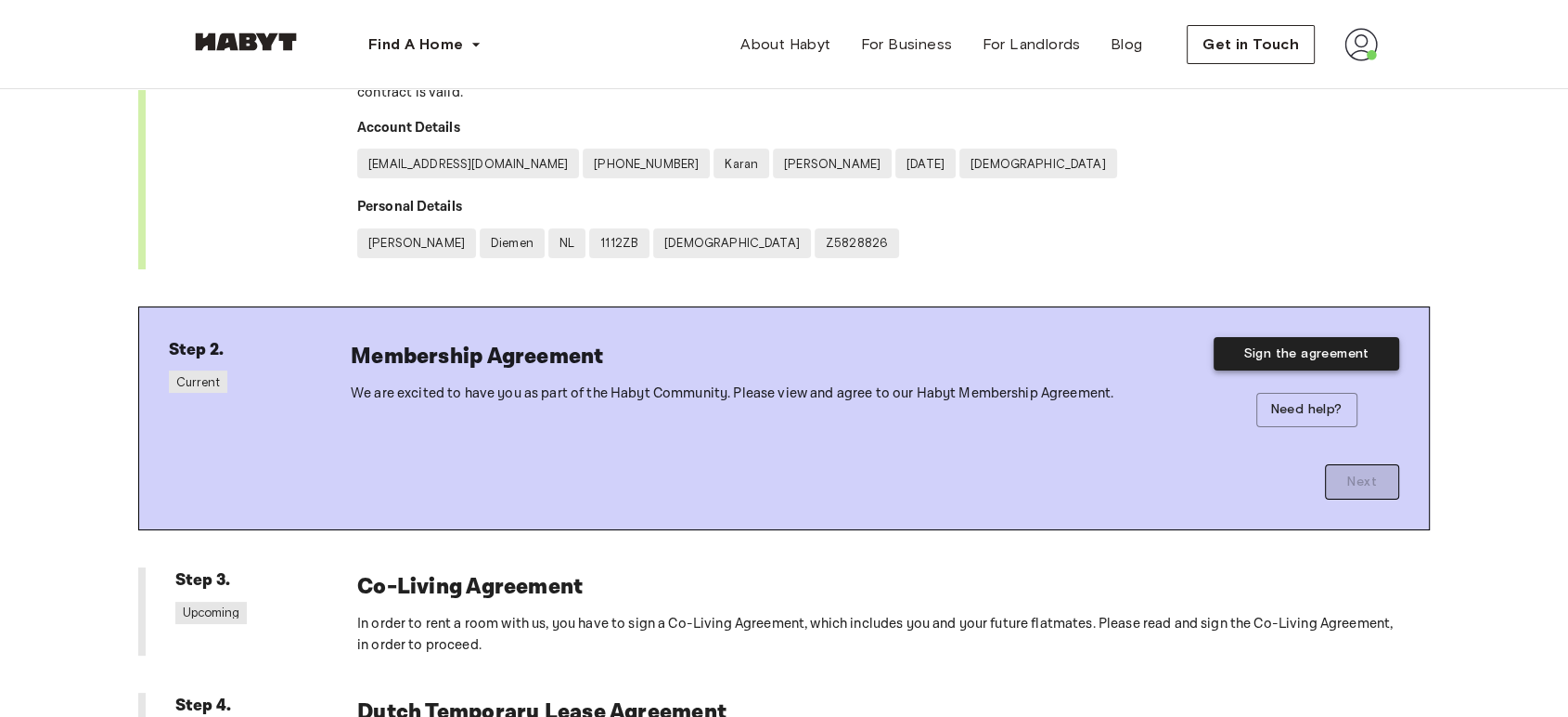
click at [1284, 348] on button "Sign the agreement" at bounding box center [1307, 354] width 186 height 35
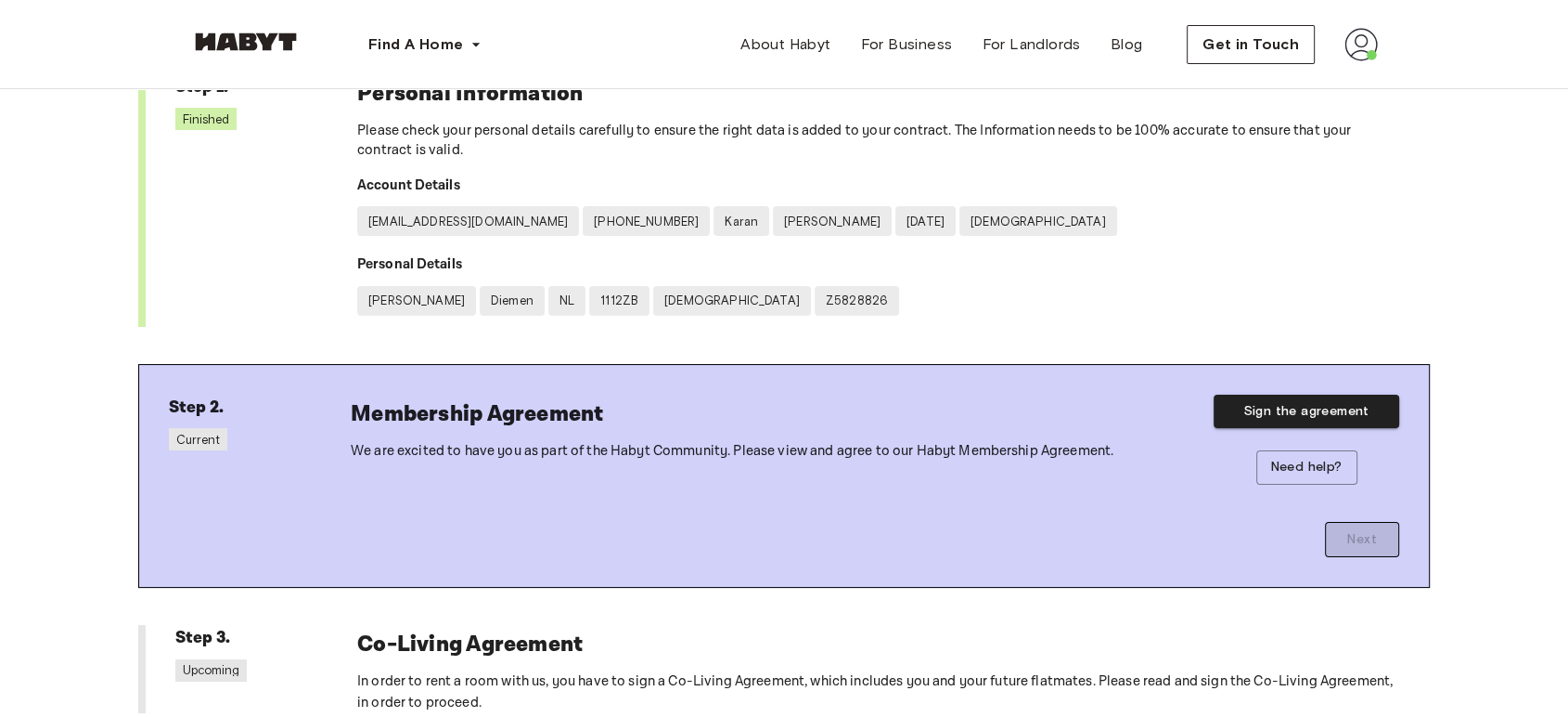
scroll to position [71, 0]
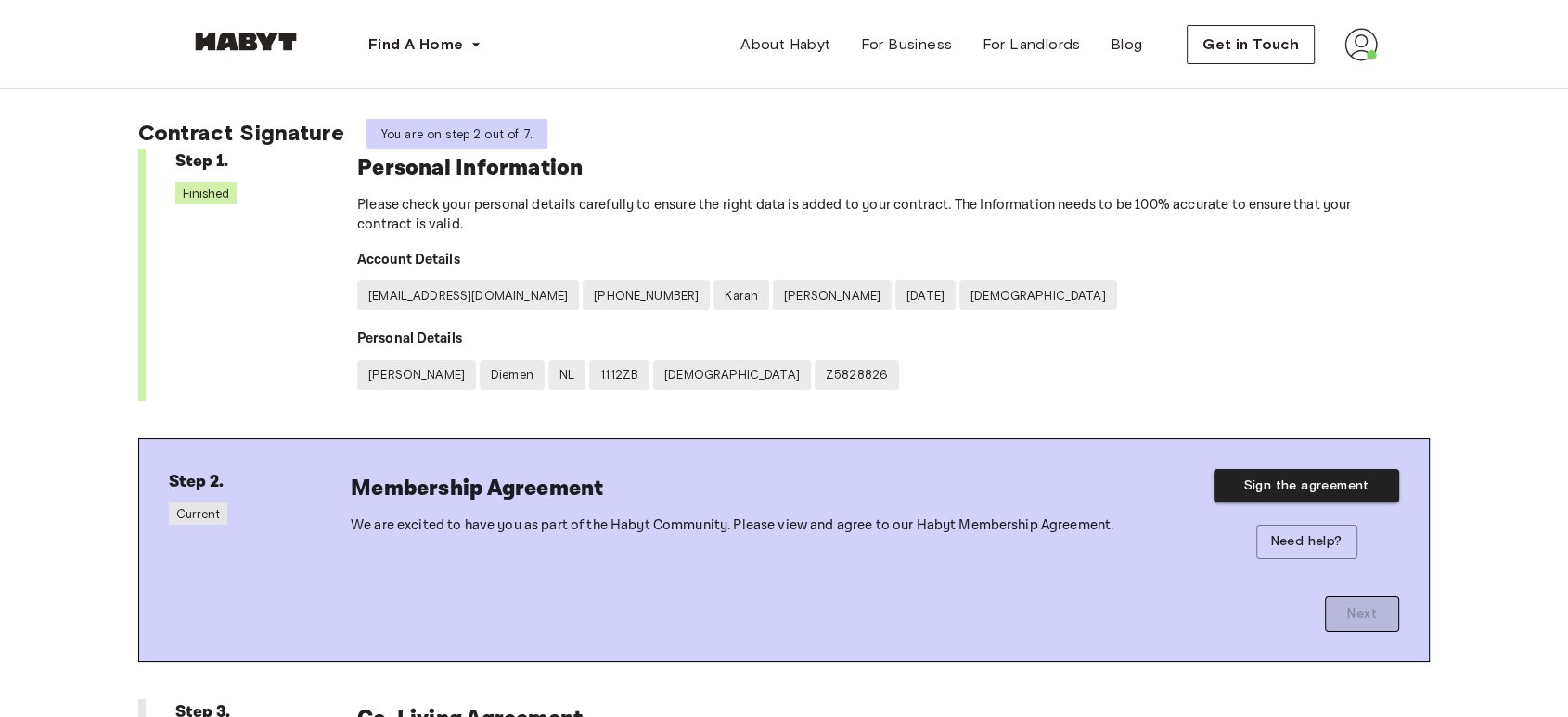
scroll to position [95, 0]
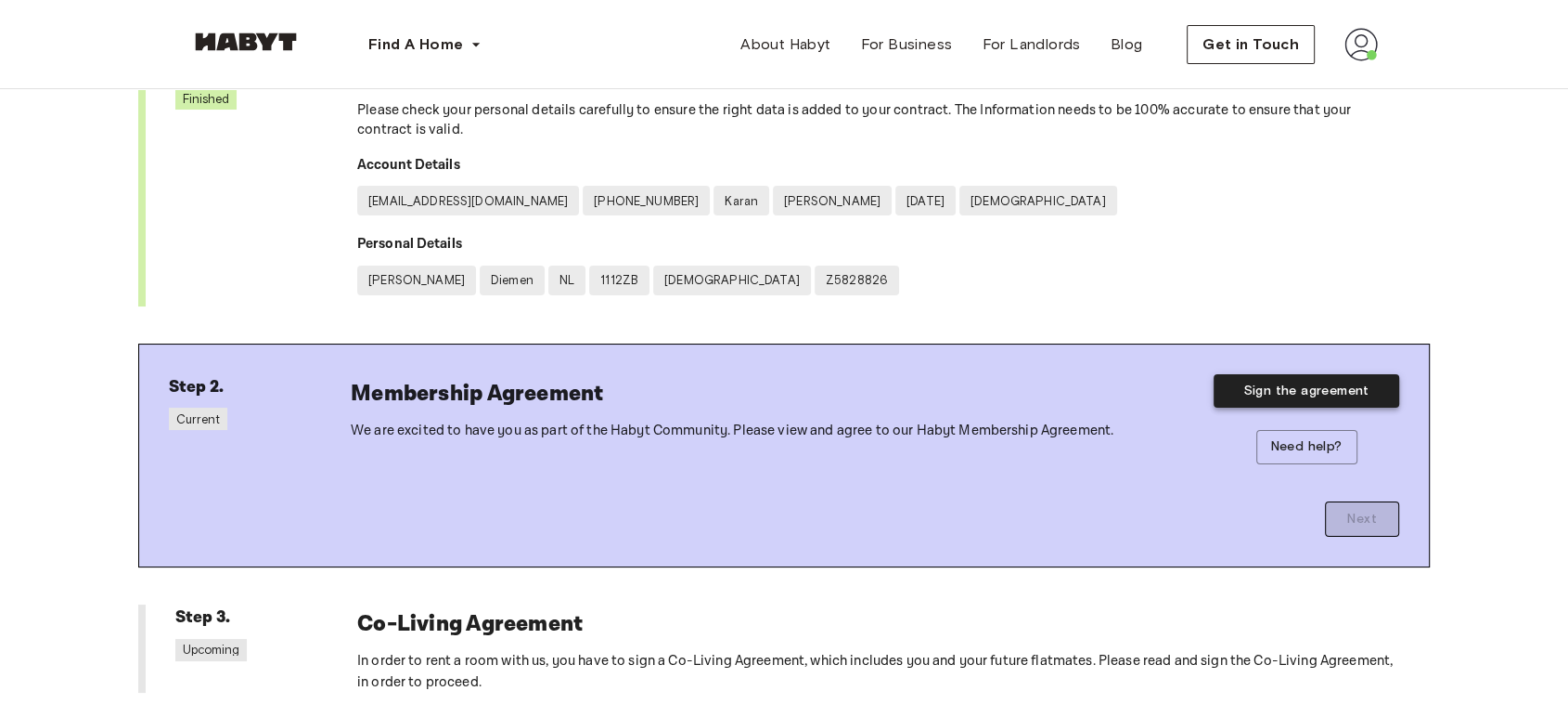
click at [1254, 382] on button "Sign the agreement" at bounding box center [1307, 391] width 186 height 35
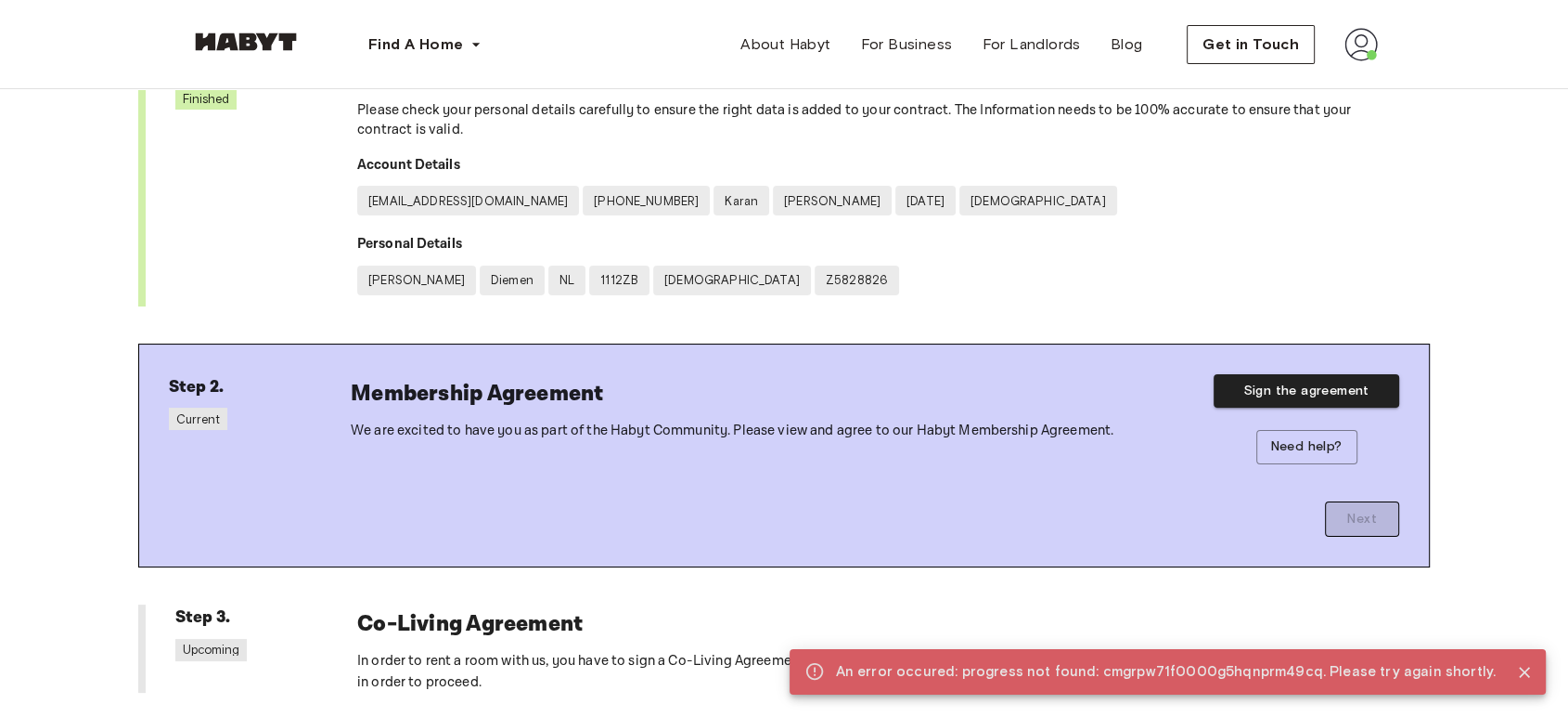
click at [1353, 44] on img at bounding box center [1361, 44] width 34 height 34
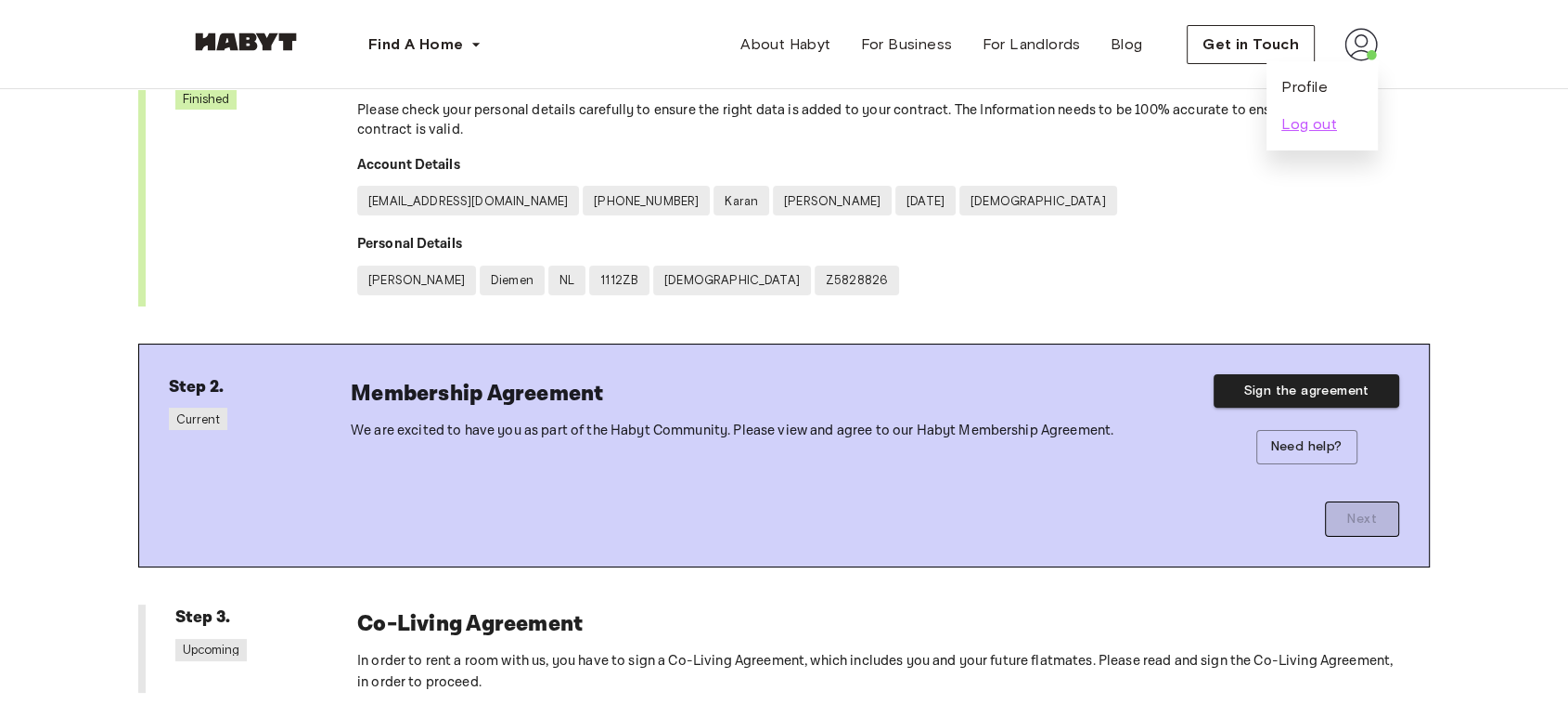
click at [1317, 117] on span "Log out" at bounding box center [1309, 124] width 56 height 22
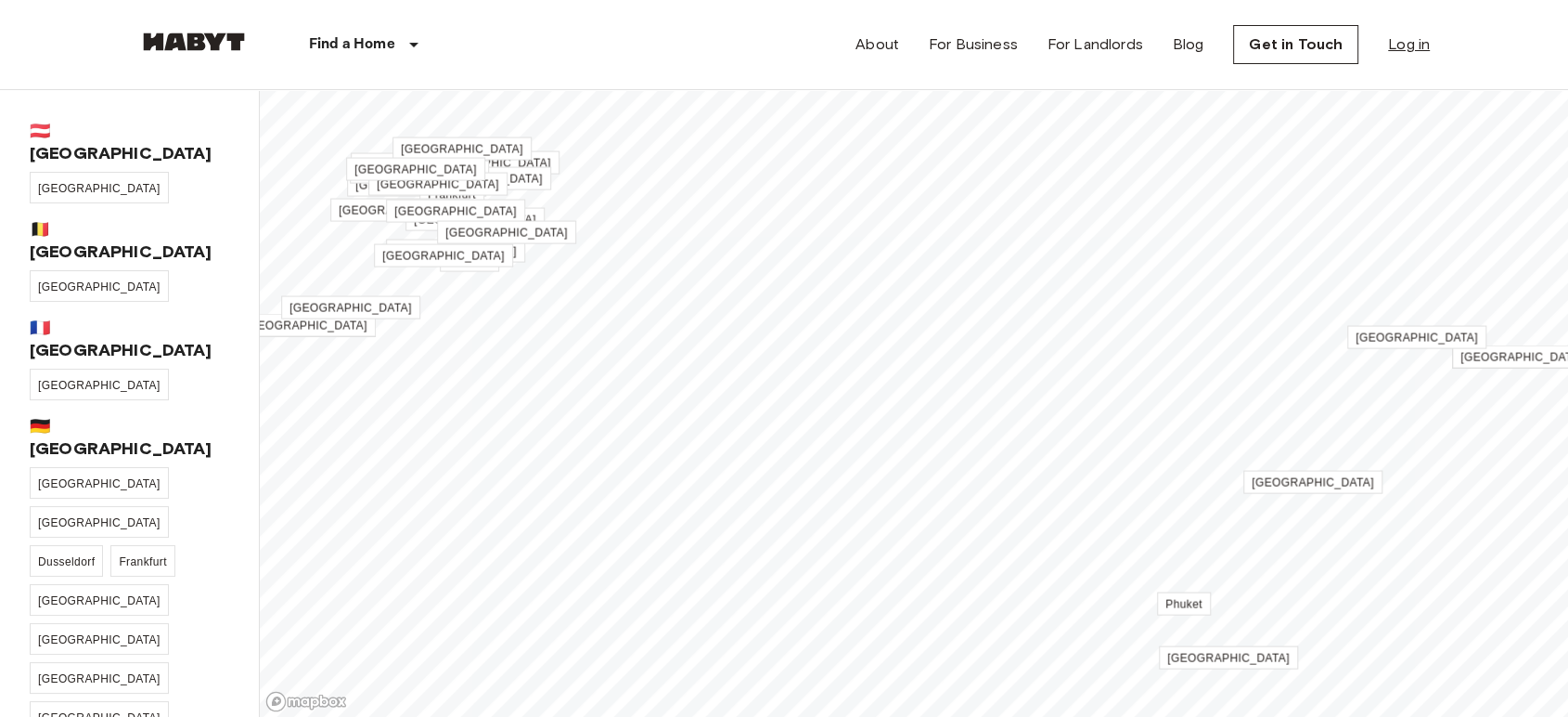
click at [1392, 36] on link "Log in" at bounding box center [1410, 44] width 42 height 22
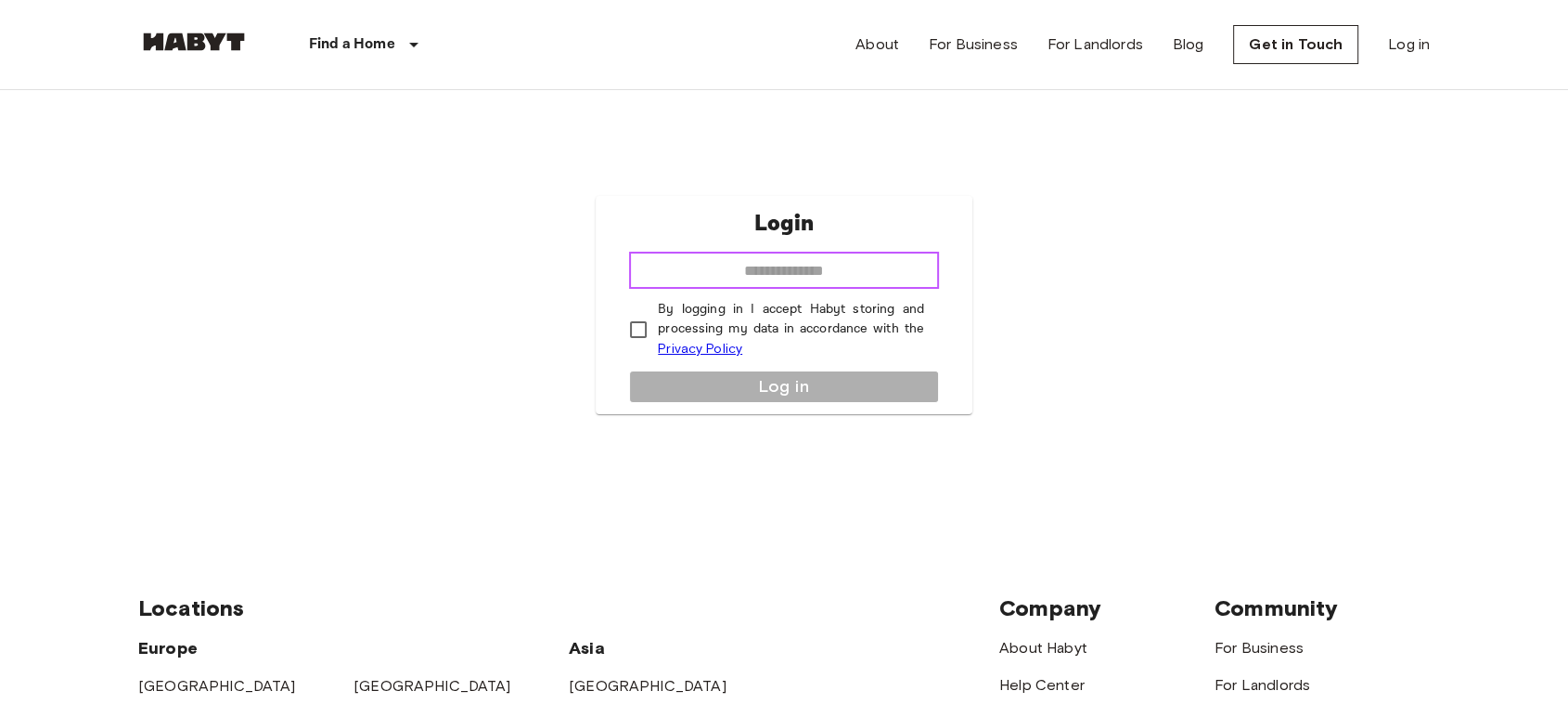
click at [798, 283] on input "email" at bounding box center [783, 269] width 310 height 37
type input "**********"
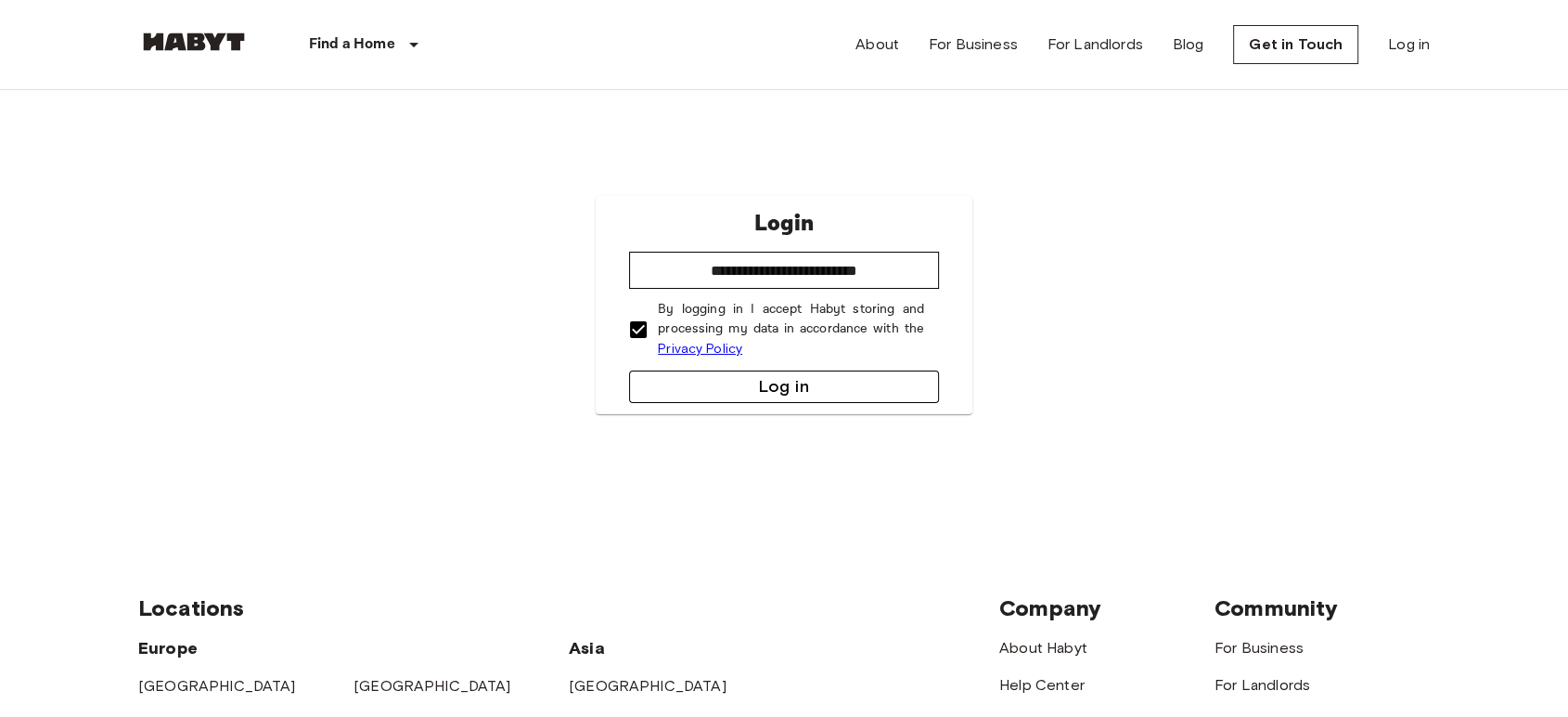
click at [770, 397] on button "Log in" at bounding box center [783, 386] width 310 height 33
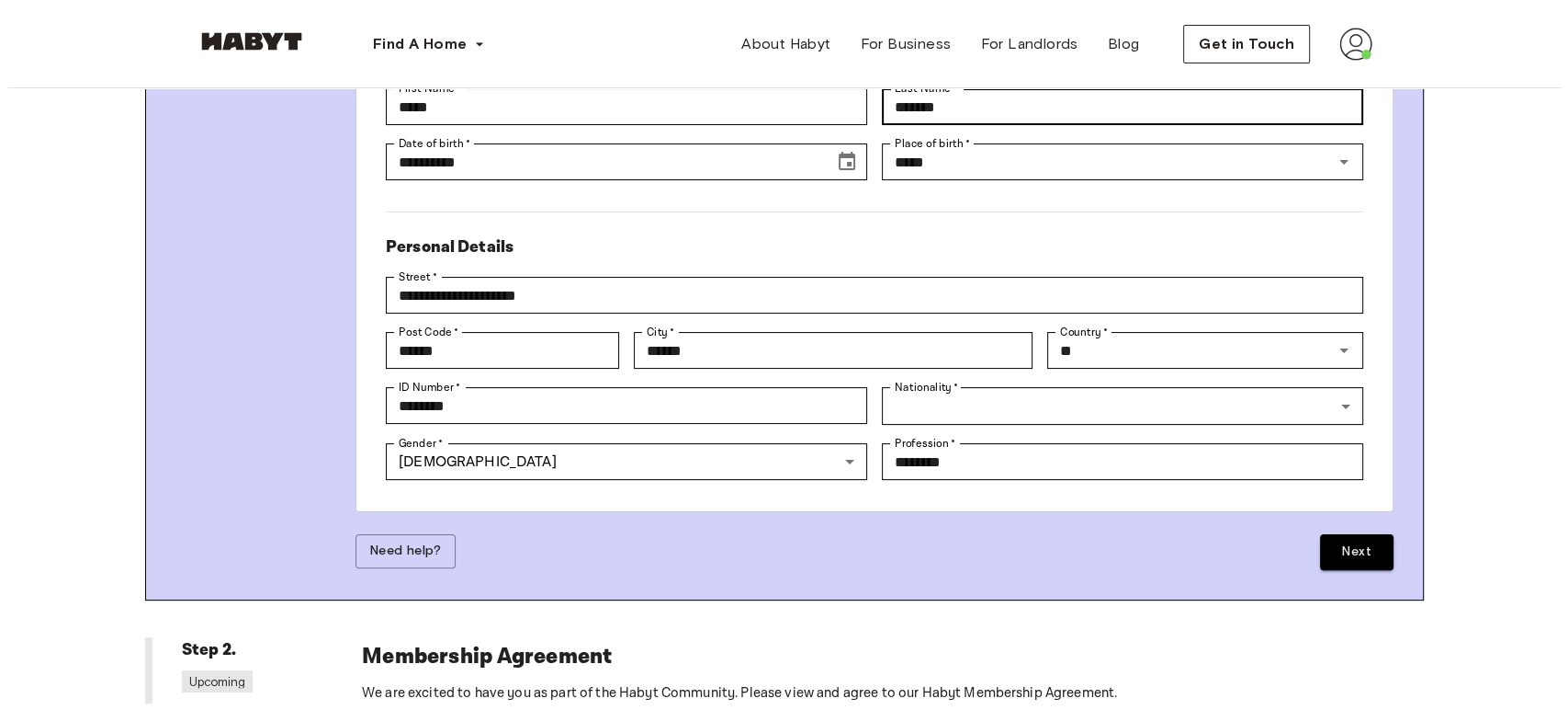
scroll to position [346, 0]
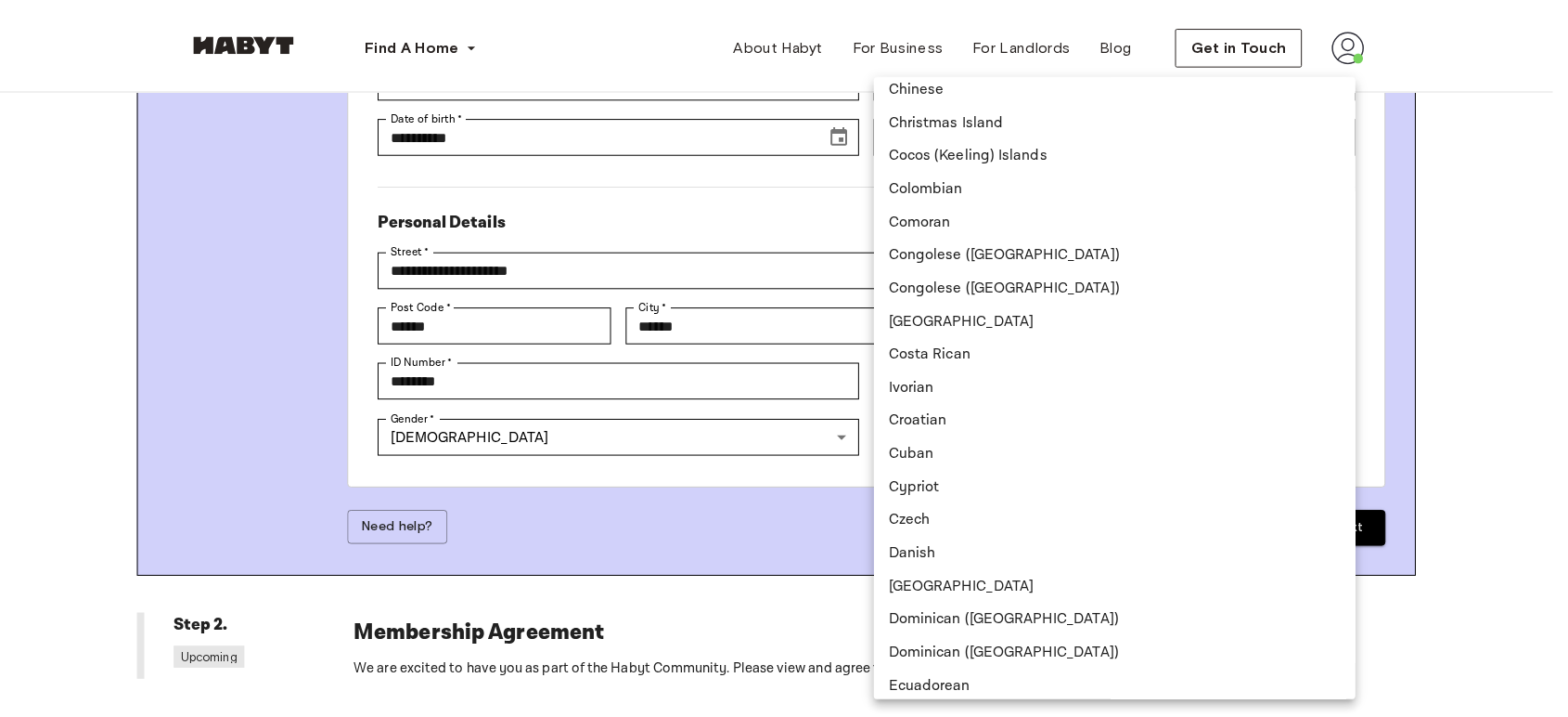
scroll to position [2852, 0]
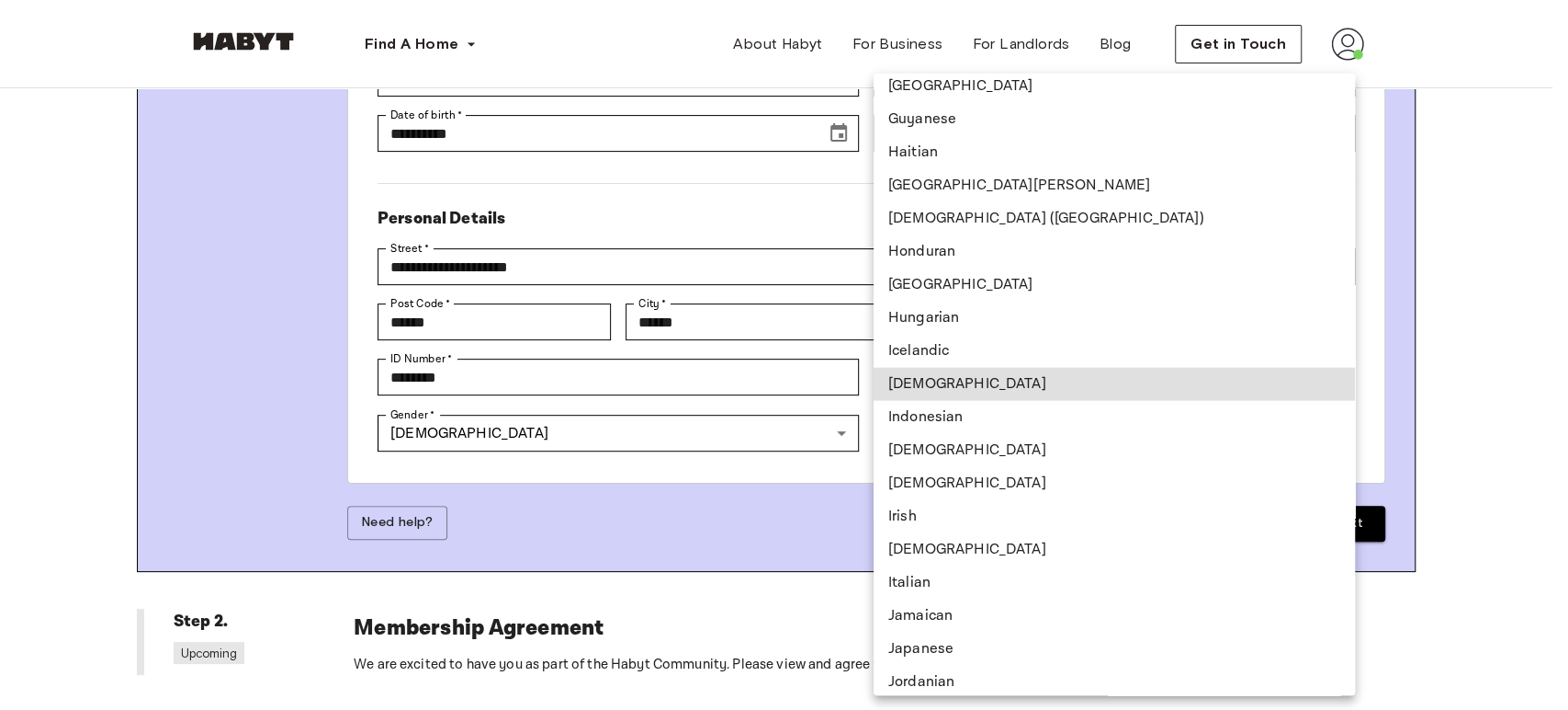
click at [980, 383] on li "[DEMOGRAPHIC_DATA]" at bounding box center [1114, 383] width 481 height 33
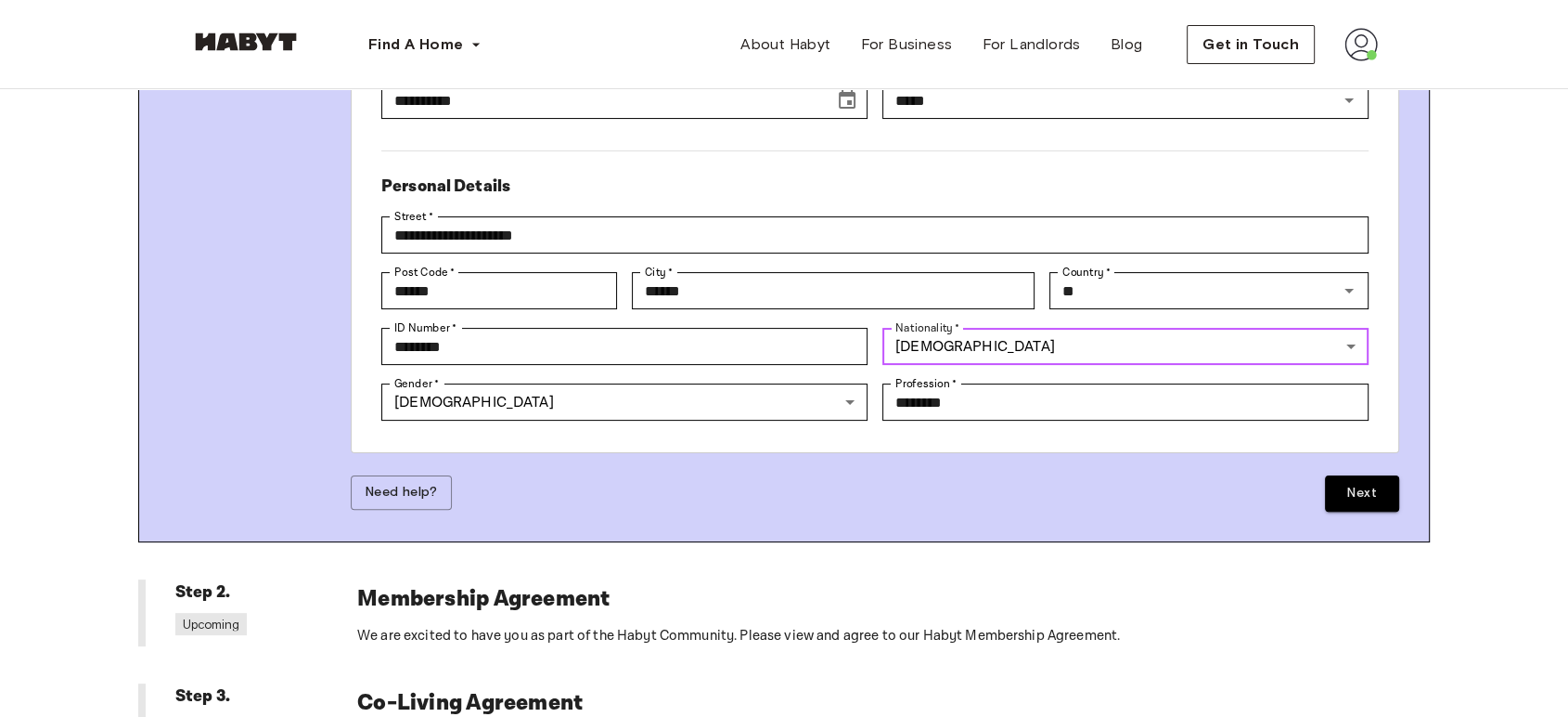
scroll to position [395, 0]
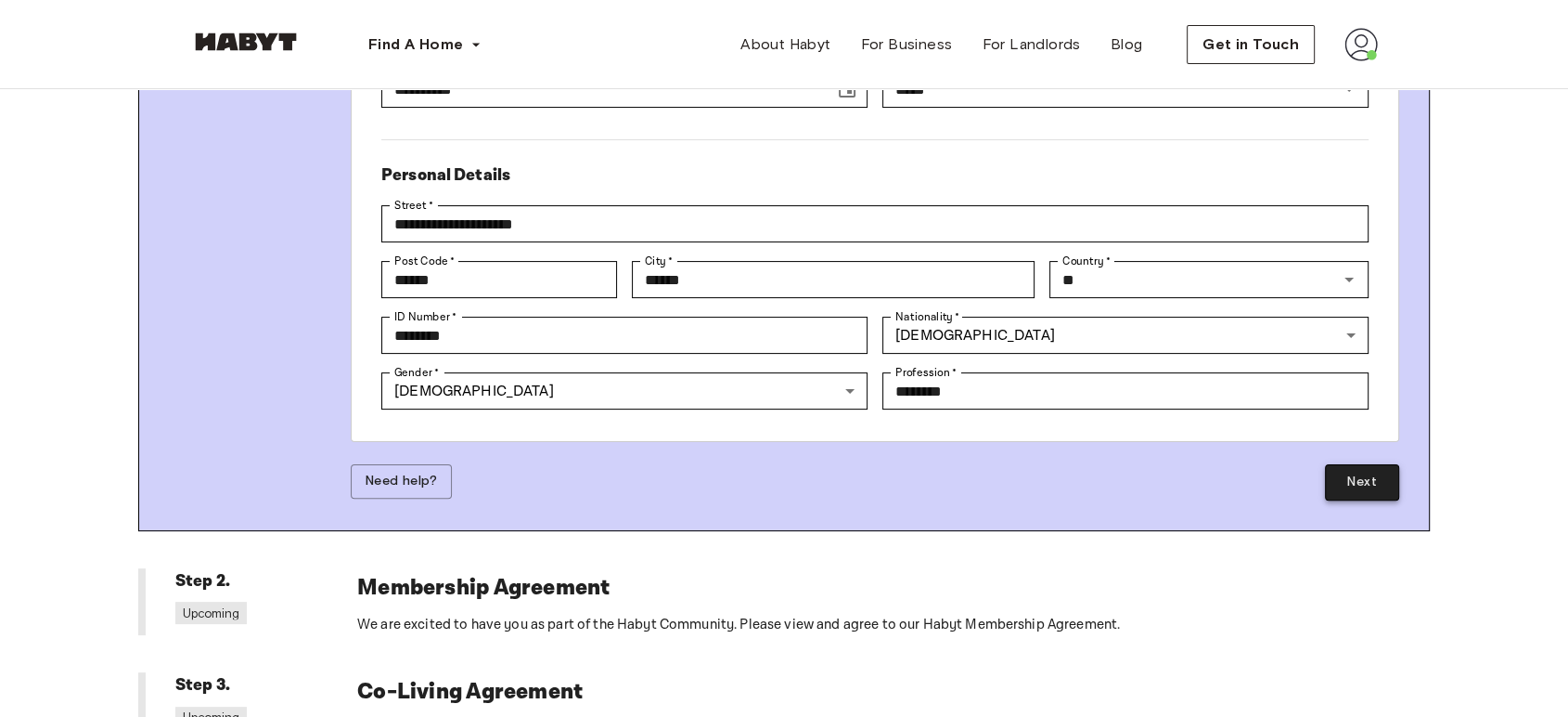
click at [1359, 485] on button "Next" at bounding box center [1362, 482] width 74 height 36
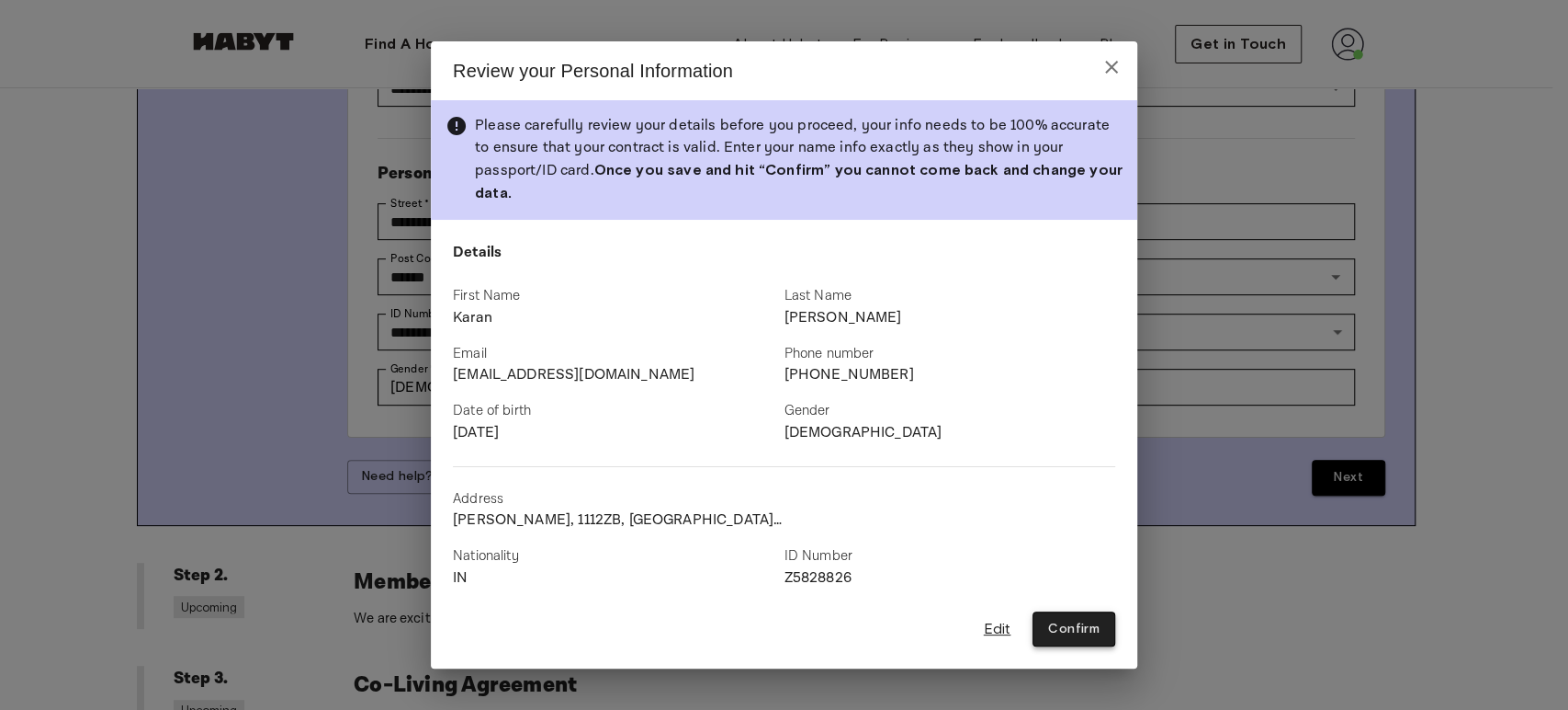
click at [1072, 611] on button "Confirm" at bounding box center [1073, 629] width 83 height 36
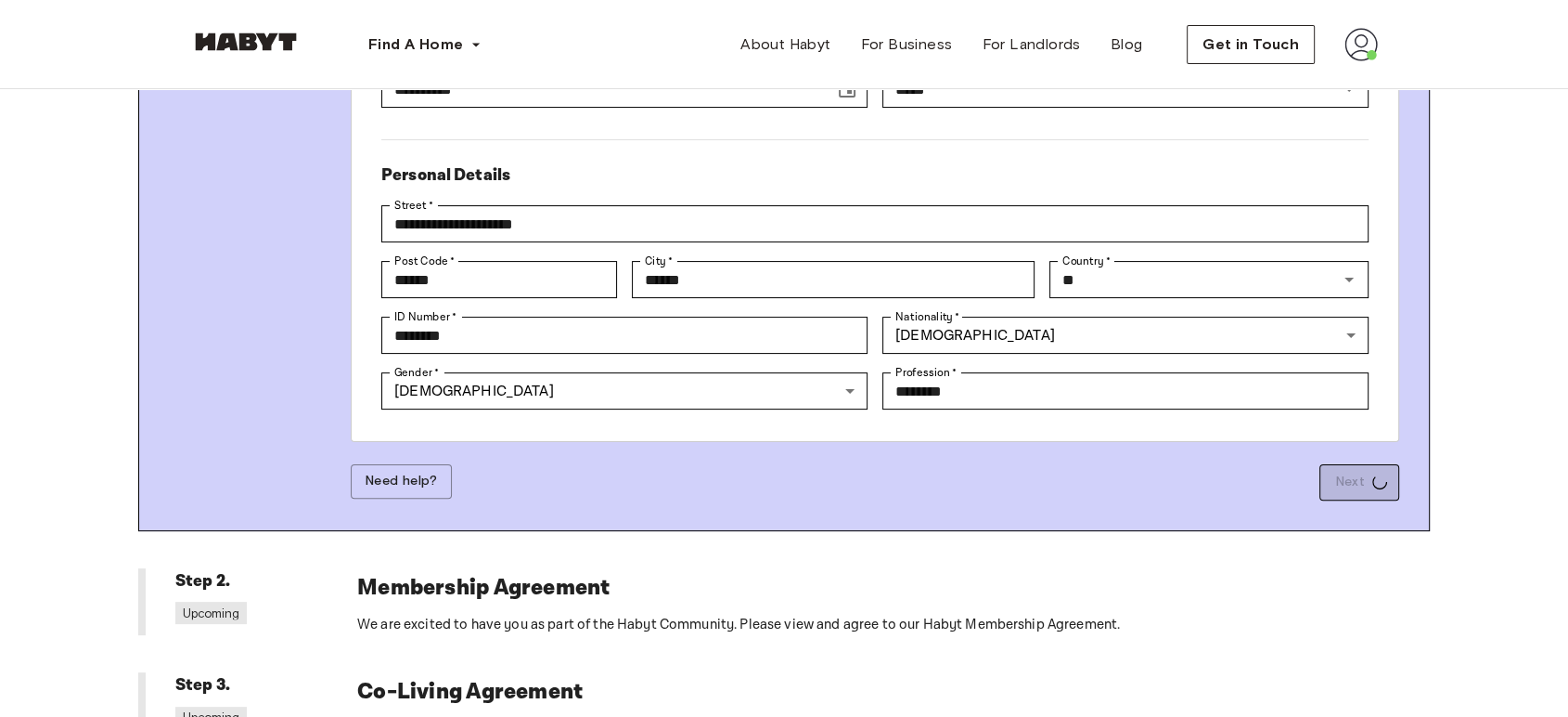
type input "******"
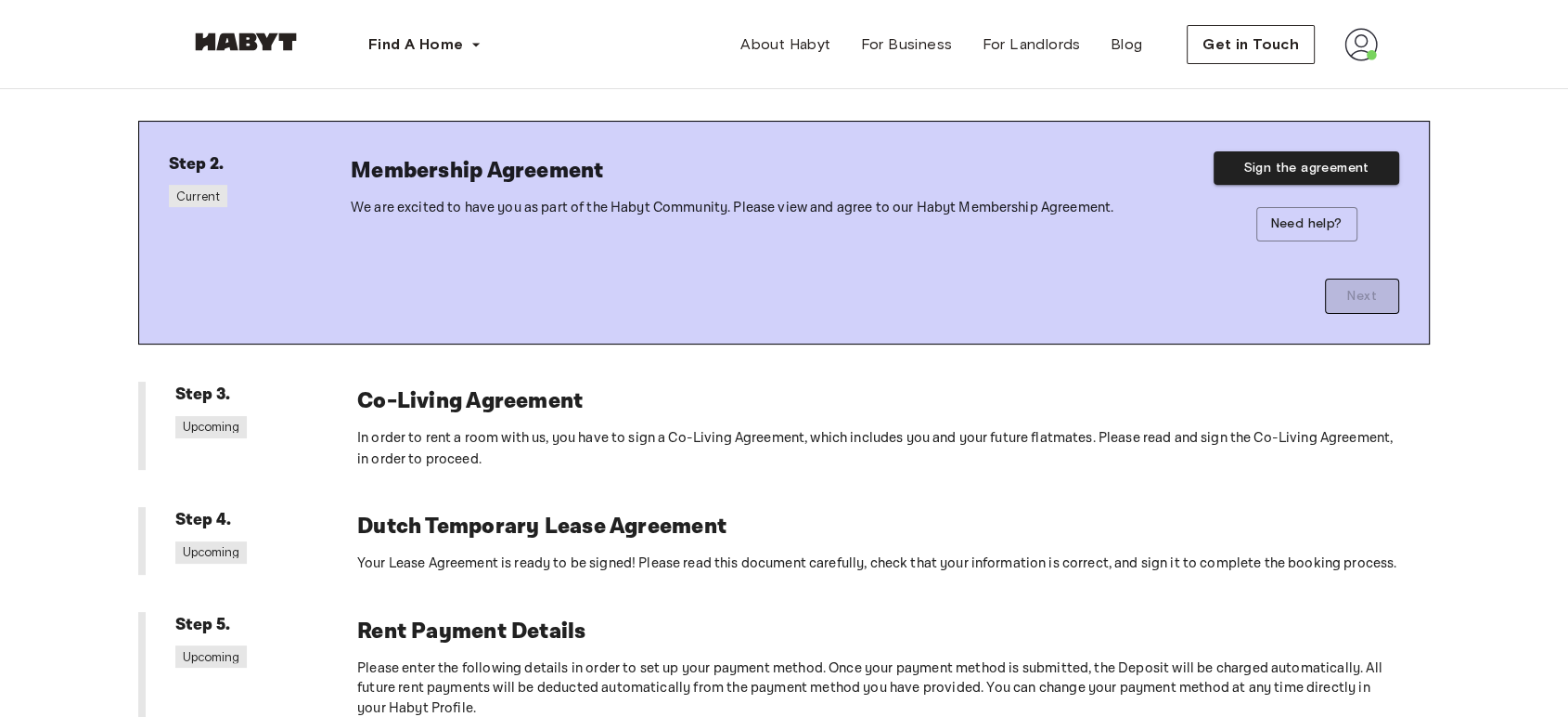
scroll to position [310, 0]
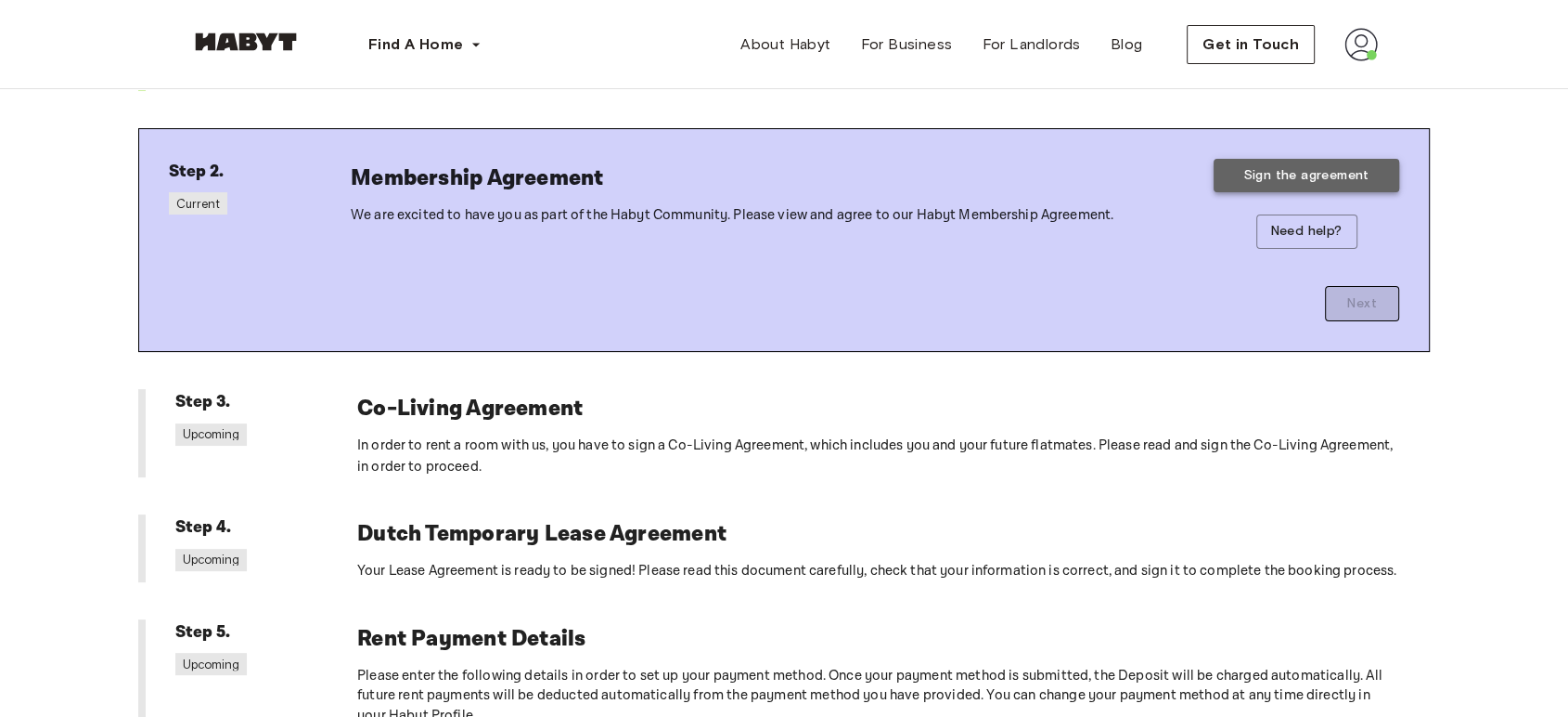
click at [1352, 173] on button "Sign the agreement" at bounding box center [1307, 176] width 186 height 35
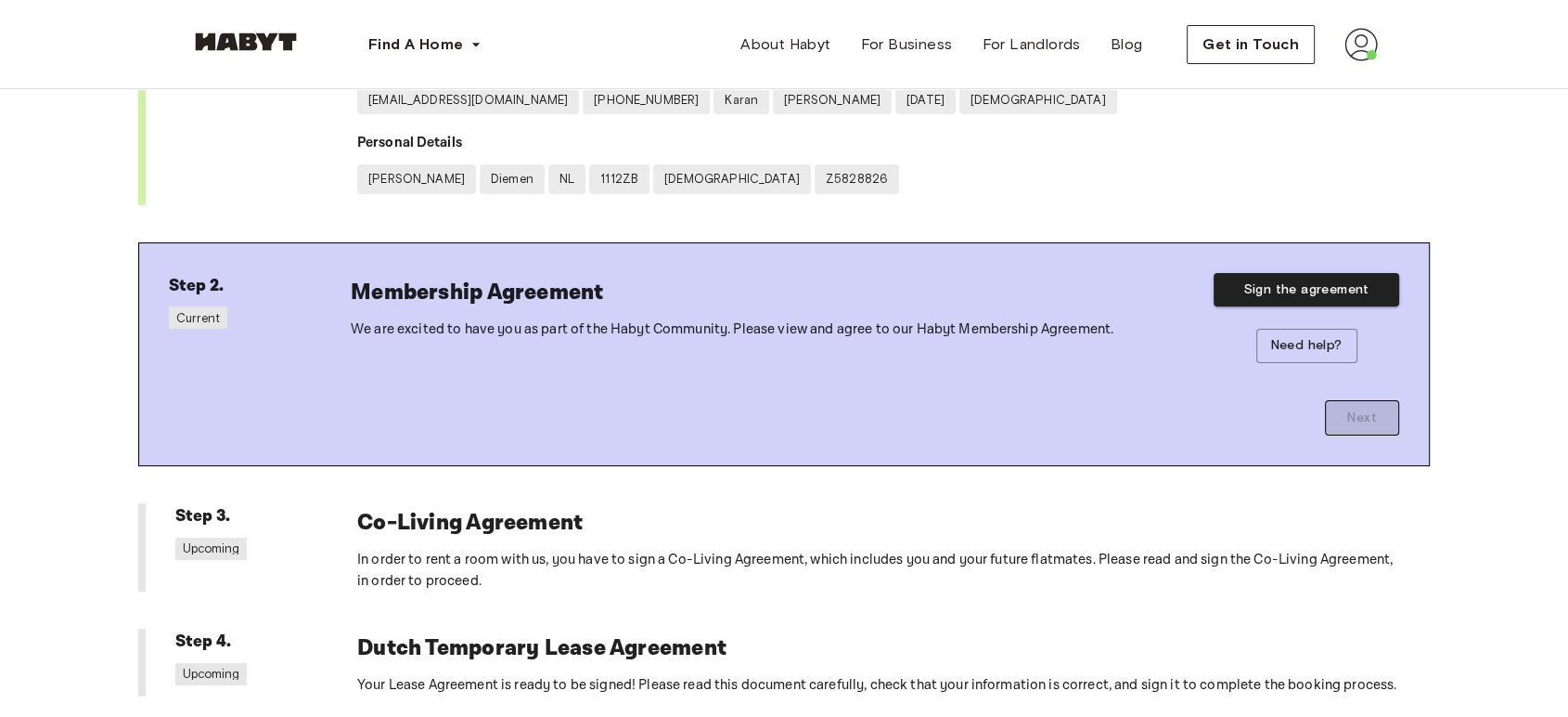
scroll to position [194, 0]
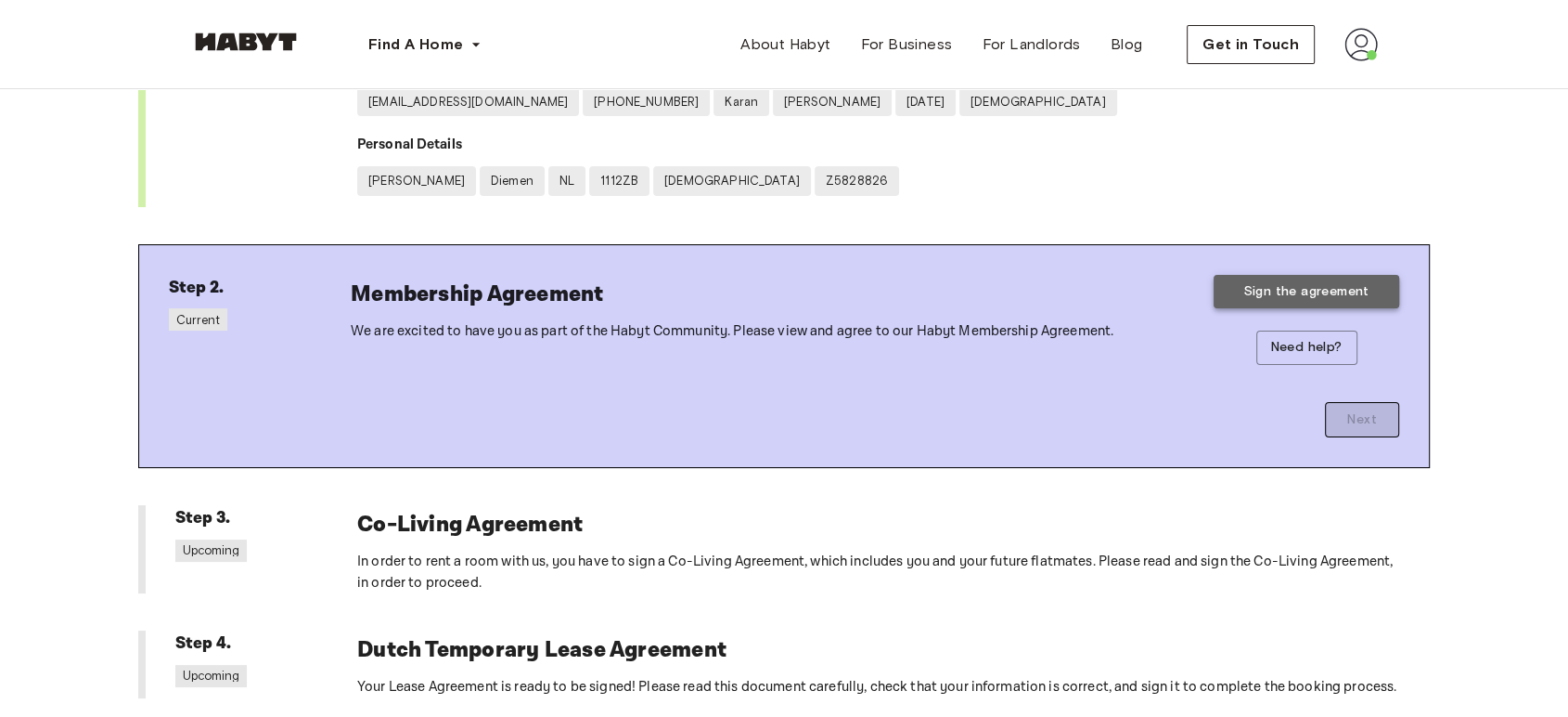
click at [1266, 287] on button "Sign the agreement" at bounding box center [1307, 292] width 186 height 35
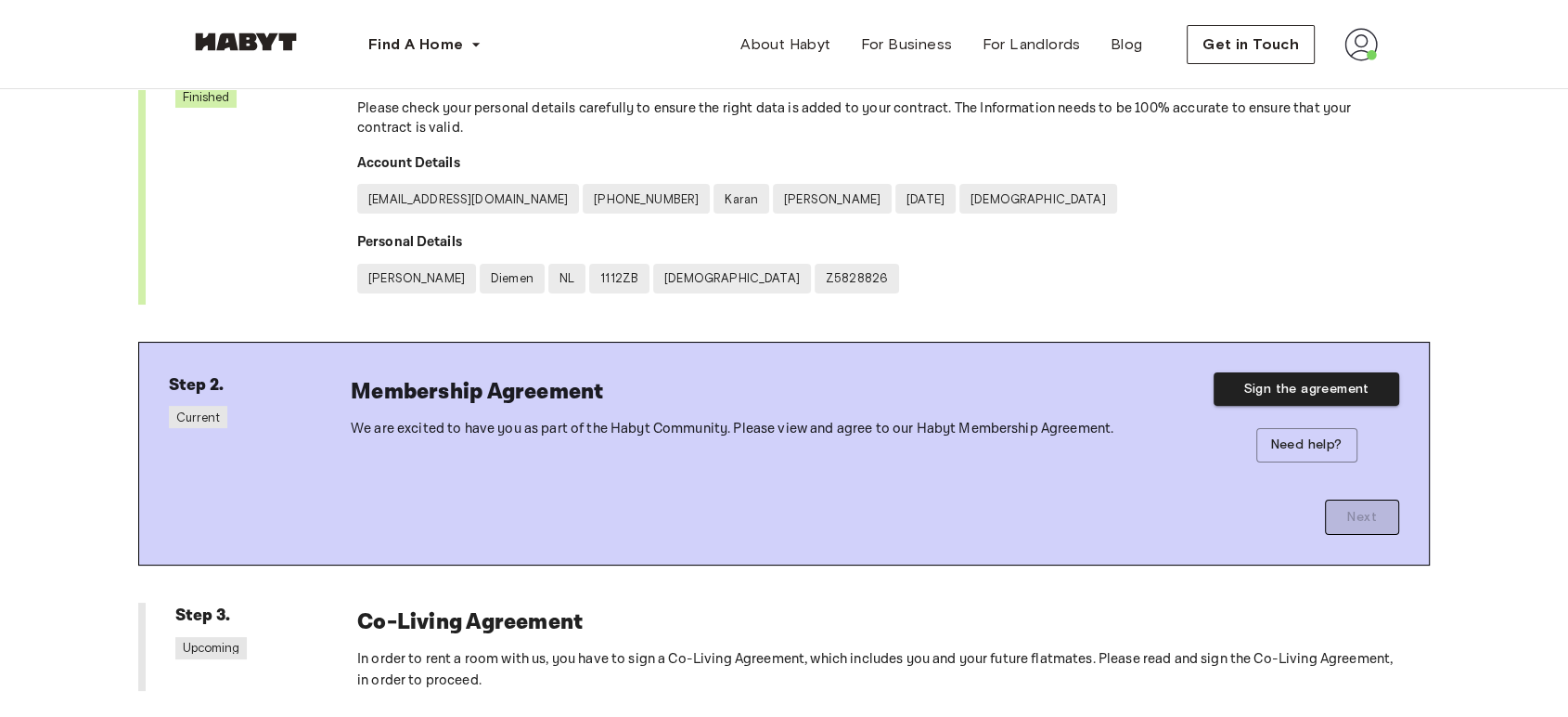
scroll to position [98, 0]
click at [1280, 393] on button "Sign the agreement" at bounding box center [1307, 388] width 186 height 35
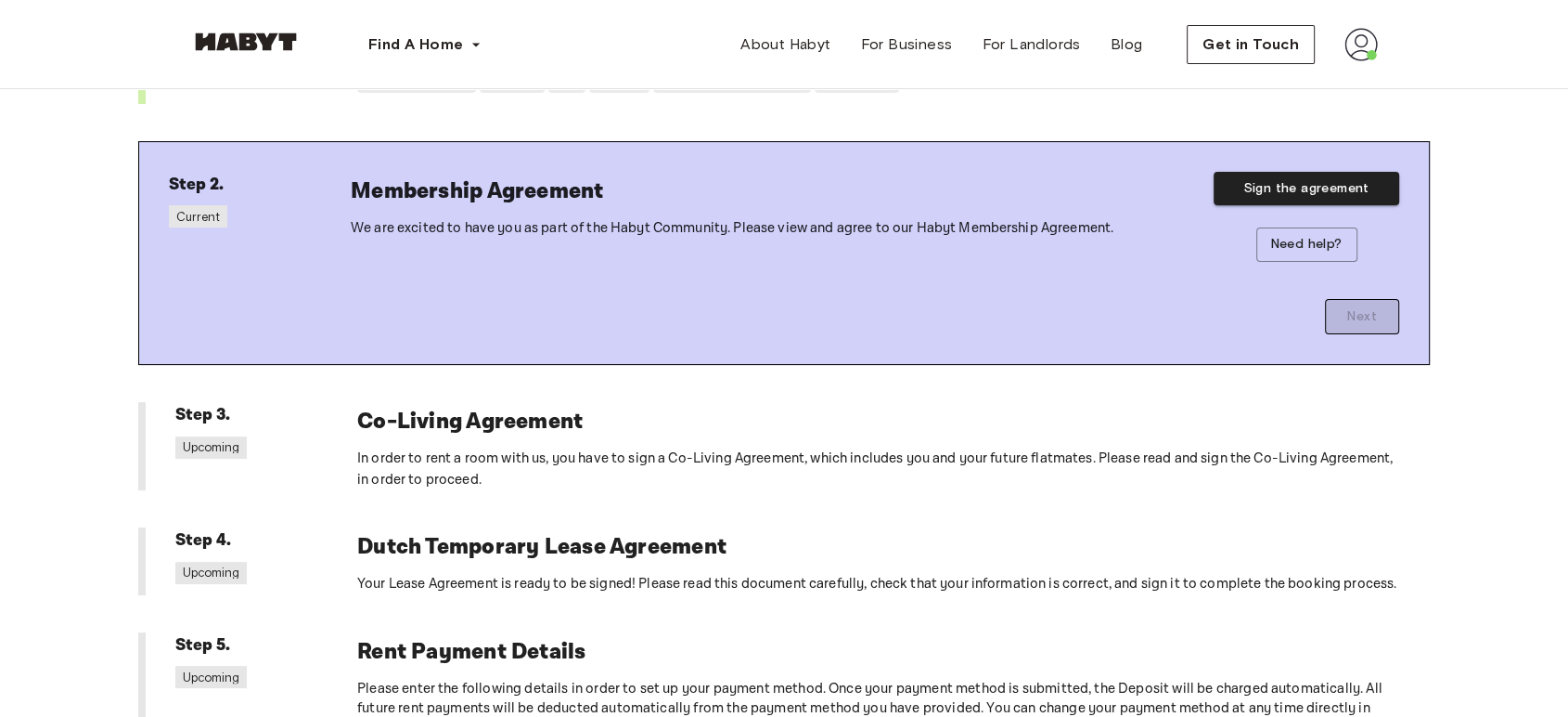
scroll to position [295, 0]
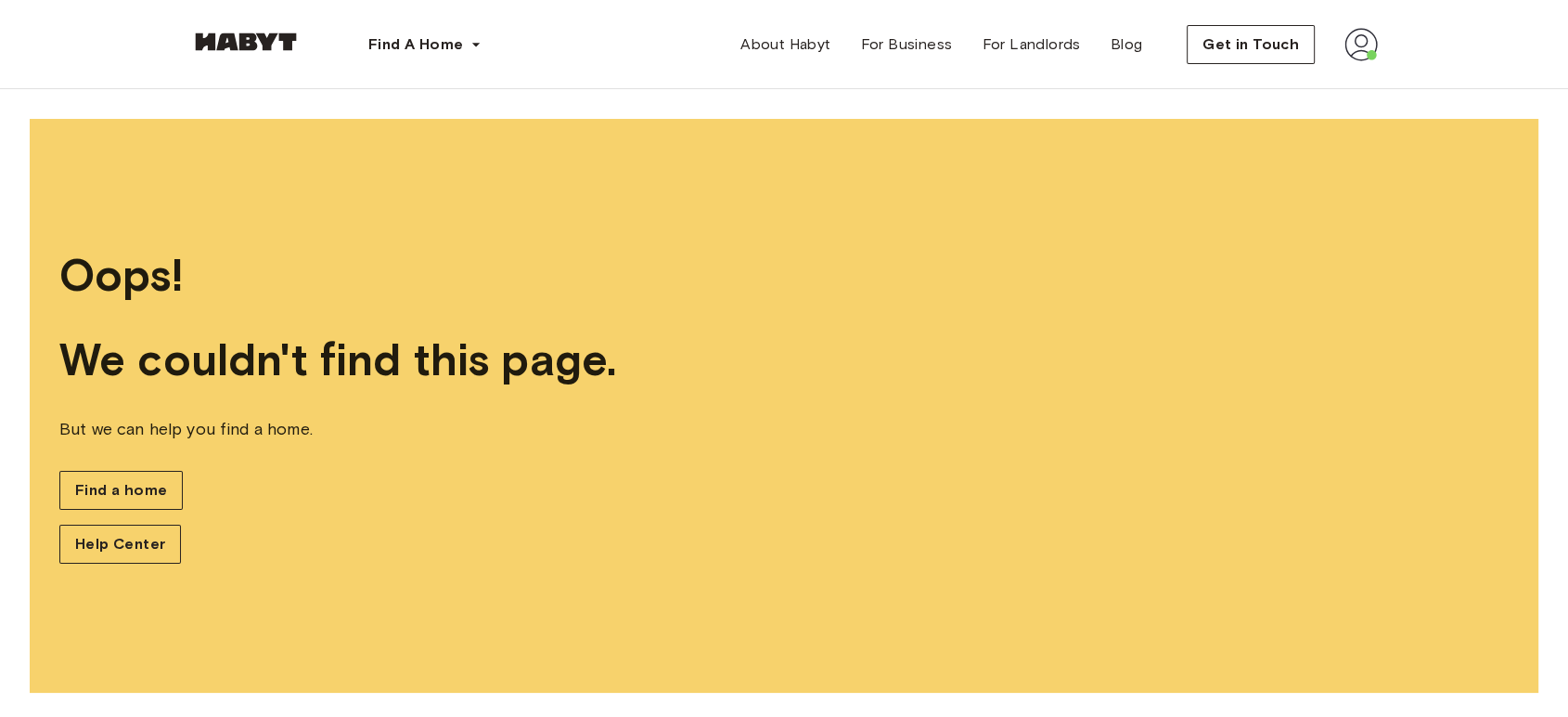
click at [1352, 49] on img at bounding box center [1361, 44] width 34 height 34
click at [1308, 85] on span "Profile" at bounding box center [1304, 86] width 46 height 22
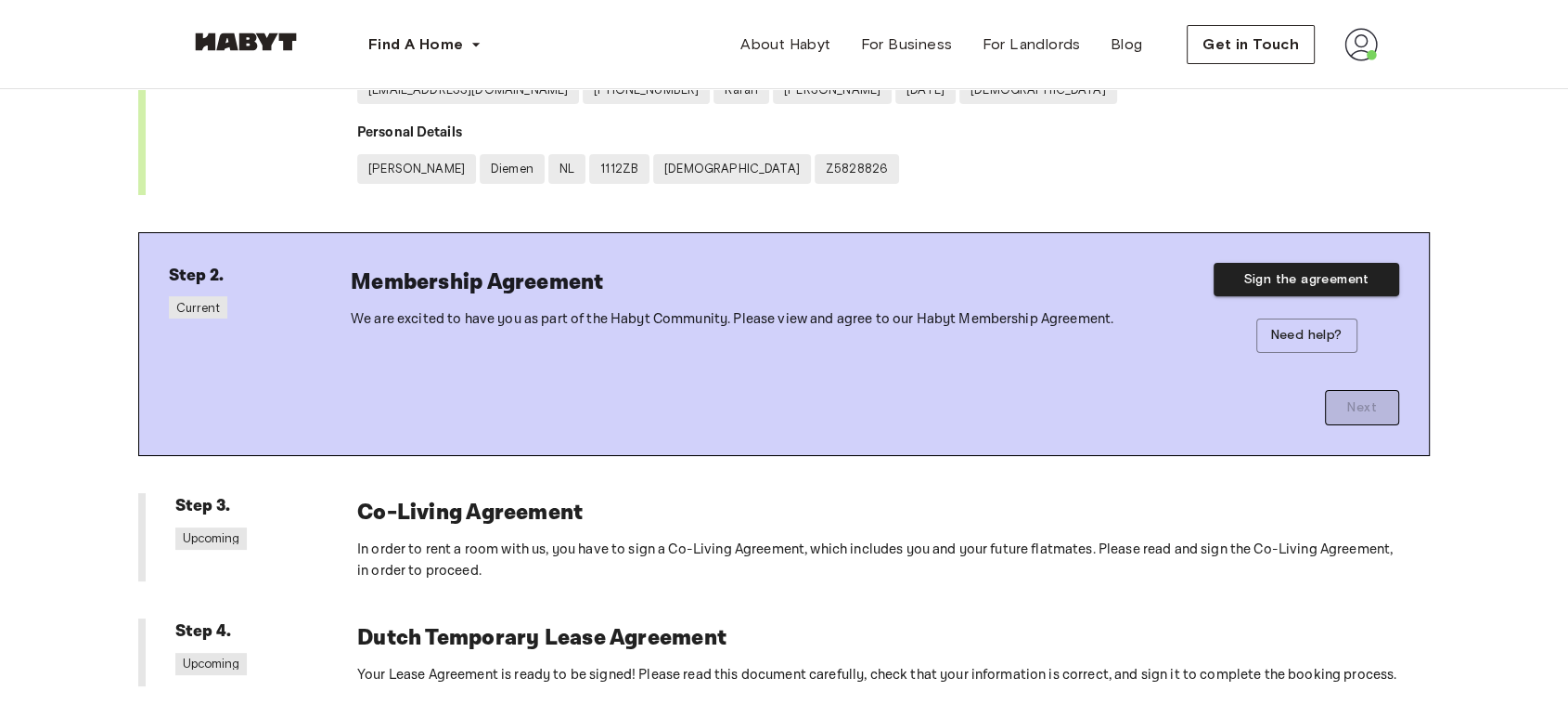
click at [1392, 413] on div "Next" at bounding box center [875, 389] width 1049 height 73
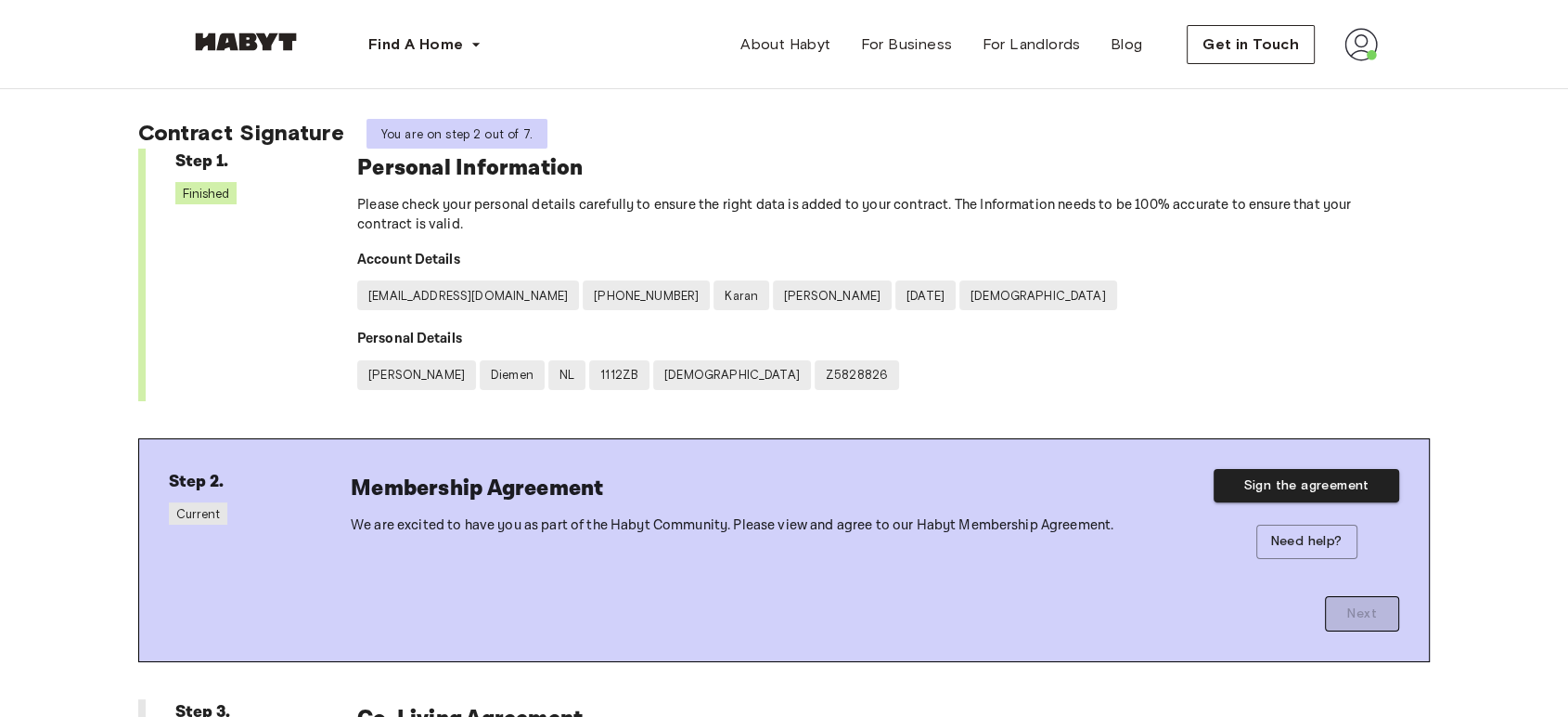
click at [700, 190] on div "Personal Information Please check your personal details carefully to ensure the…" at bounding box center [879, 192] width 1043 height 86
click at [441, 306] on div "[EMAIL_ADDRESS][DOMAIN_NAME]" at bounding box center [468, 294] width 221 height 30
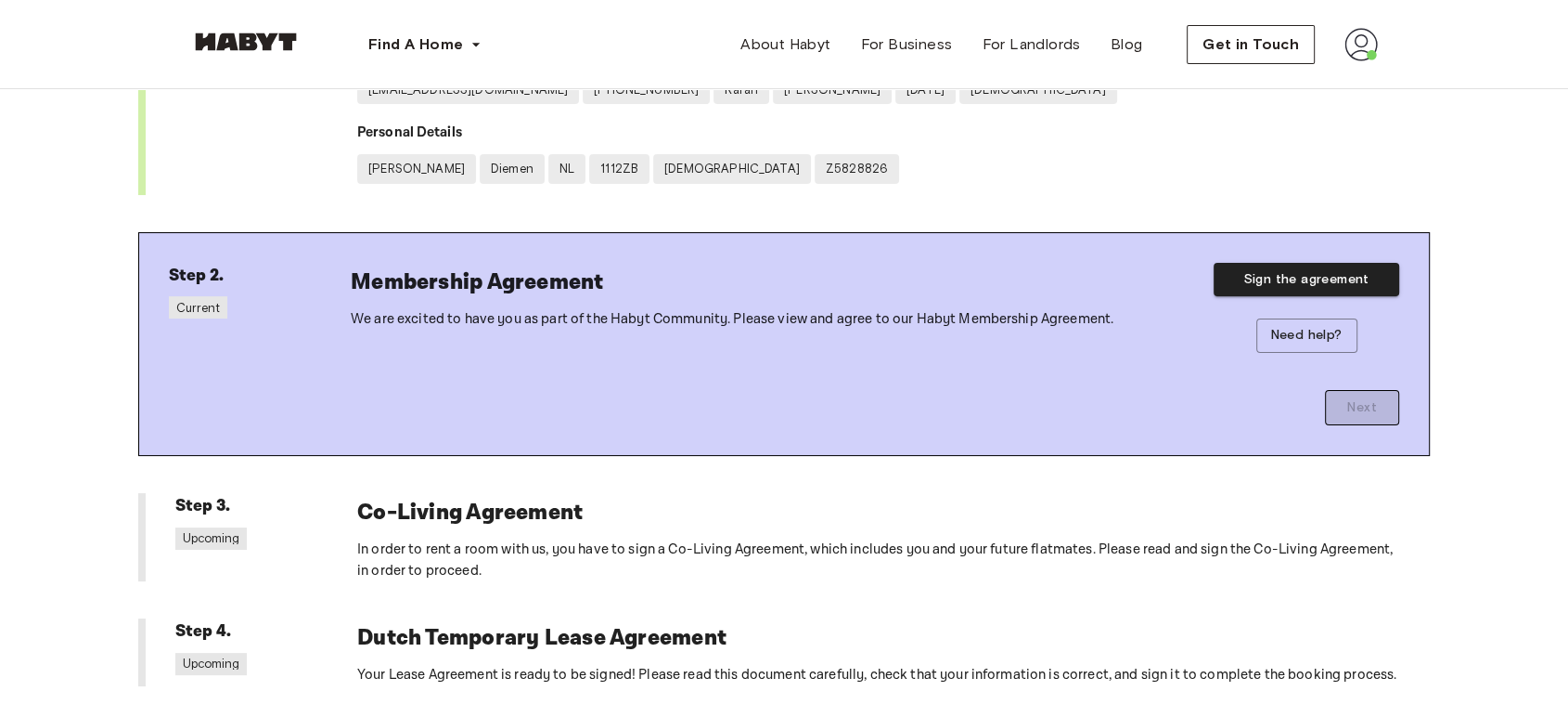
click at [357, 339] on div "Membership Agreement We are excited to have you as part of the Habyt Community.…" at bounding box center [732, 308] width 763 height 90
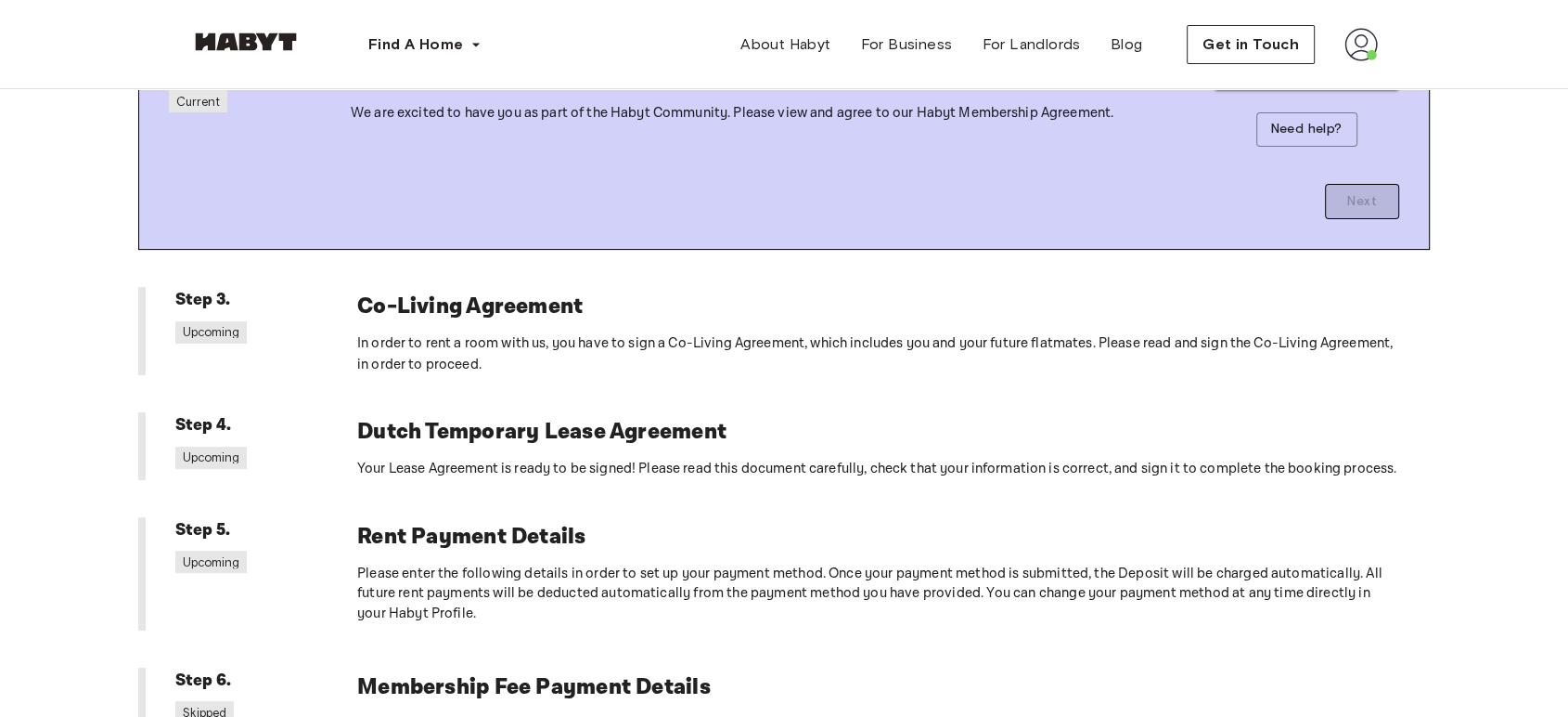
click at [392, 316] on h6 "Co-Living Agreement" at bounding box center [879, 306] width 1043 height 39
